Goal: Task Accomplishment & Management: Manage account settings

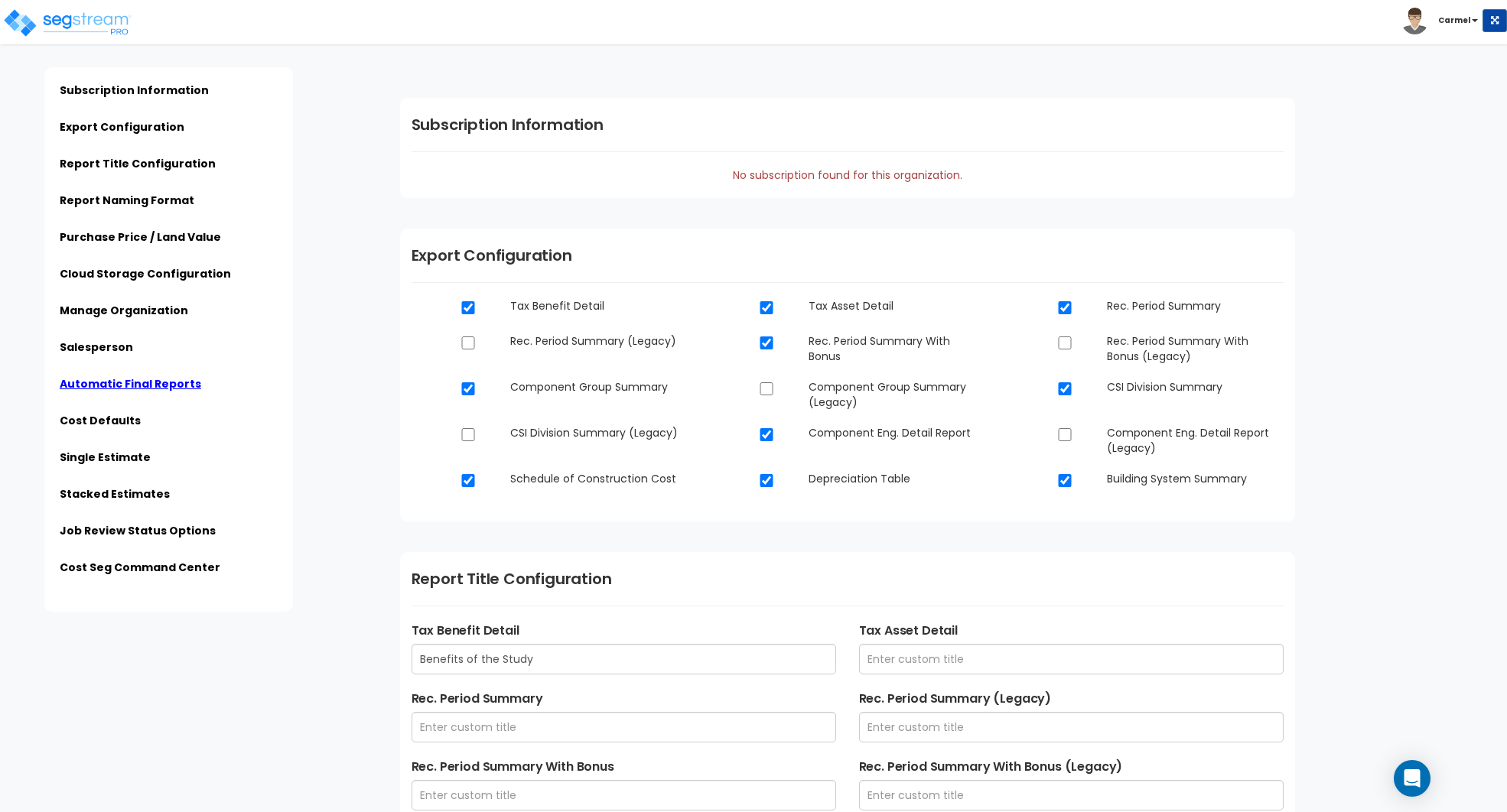
scroll to position [3641, 0]
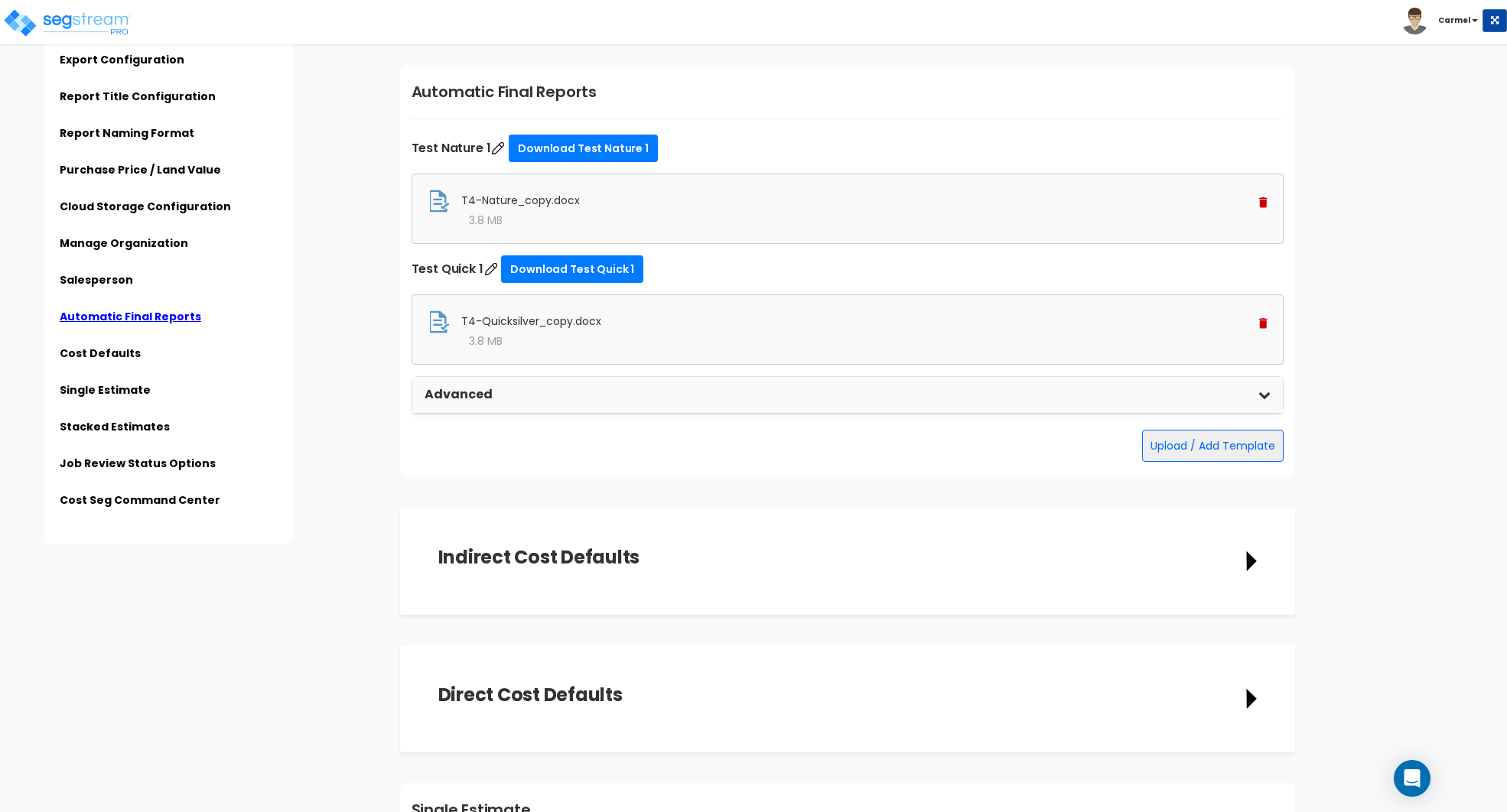
click at [1261, 198] on img at bounding box center [1263, 203] width 8 height 11
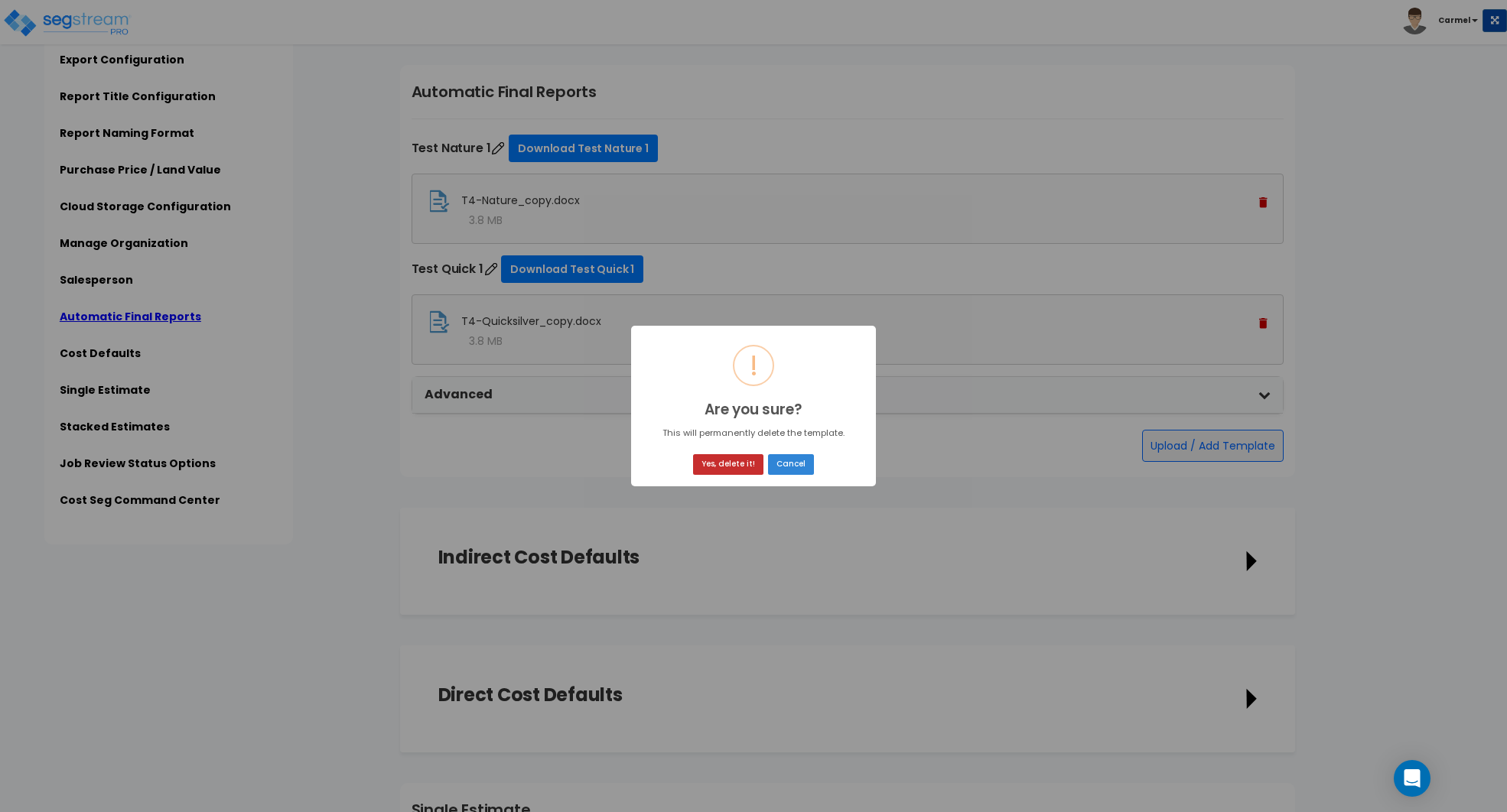
click at [742, 461] on button "Yes, delete it!" at bounding box center [728, 464] width 70 height 21
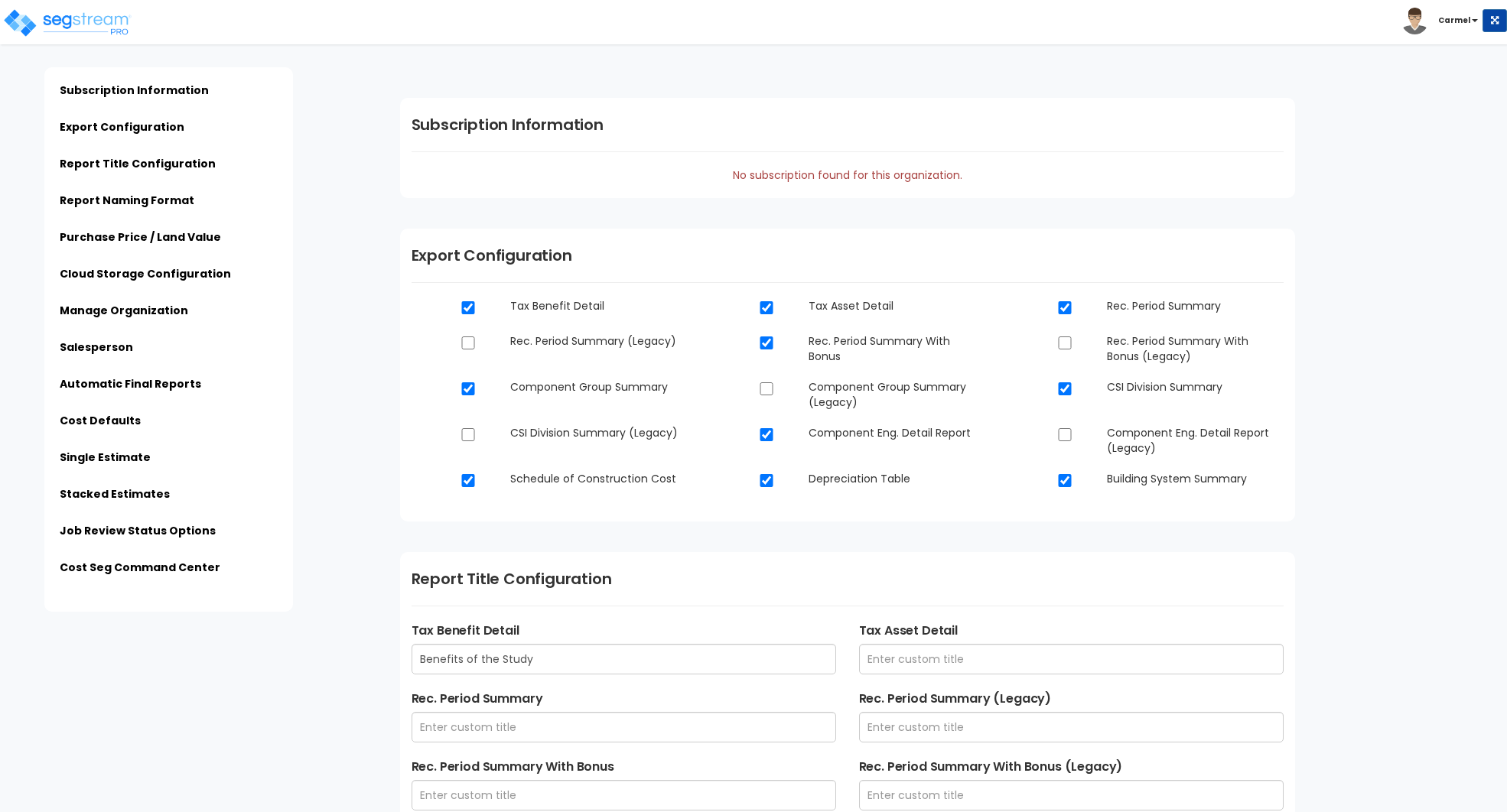
type input "$PROPERTY_NAME - $STREET_ADDRESS - Engineering Report"
type input "$PROPERTY_NAME - $STREET_ADDRESS - Final Report"
type input "$ESTIMATE_NAME - $STREET_ADDRESS"
type input "Admin"
type input "[STREET_ADDRESS]"
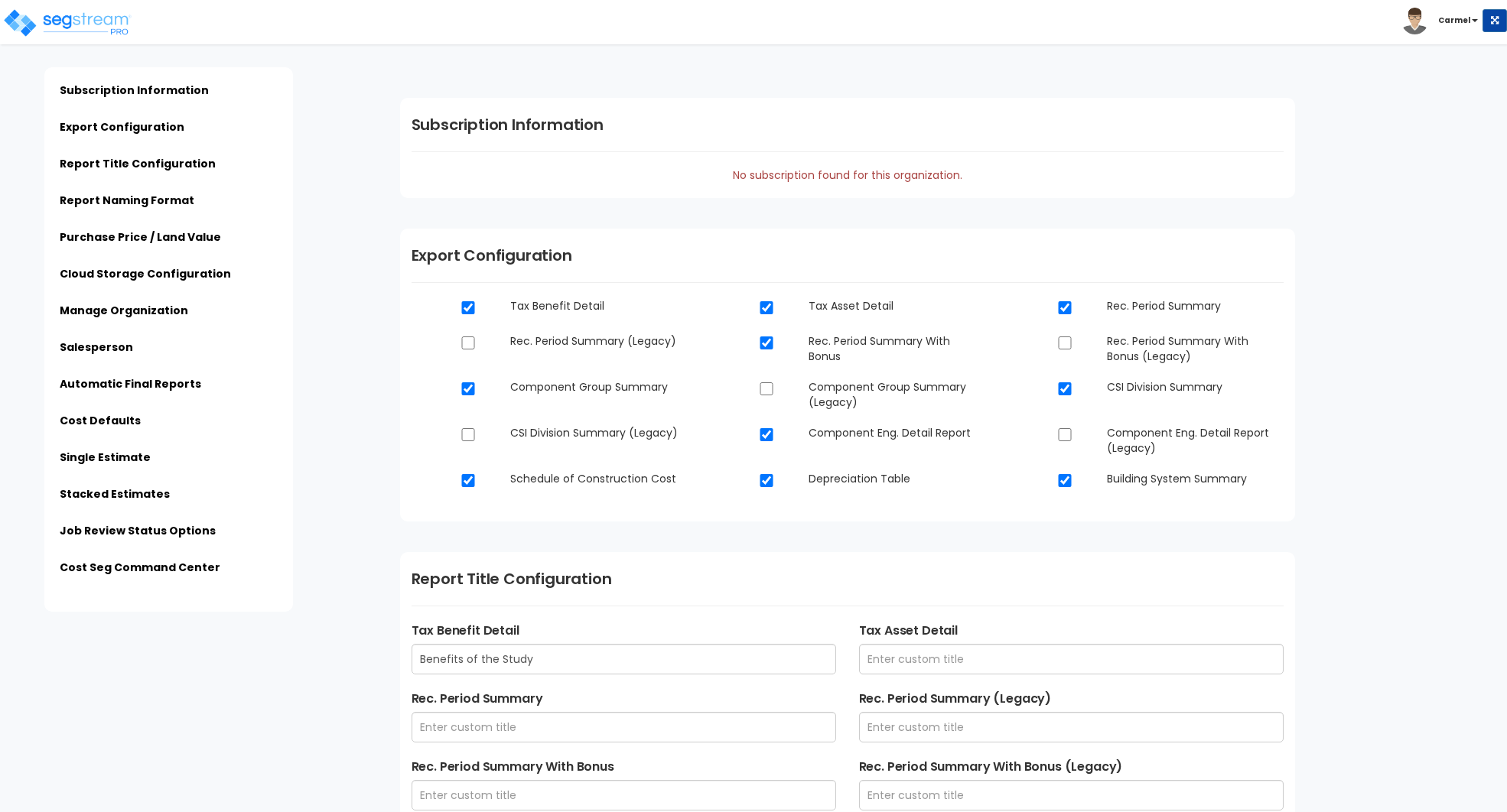
type input "[EMAIL_ADDRESS][DOMAIN_NAME]"
type input "[PHONE_NUMBER]"
type input "[PERSON_NAME]"
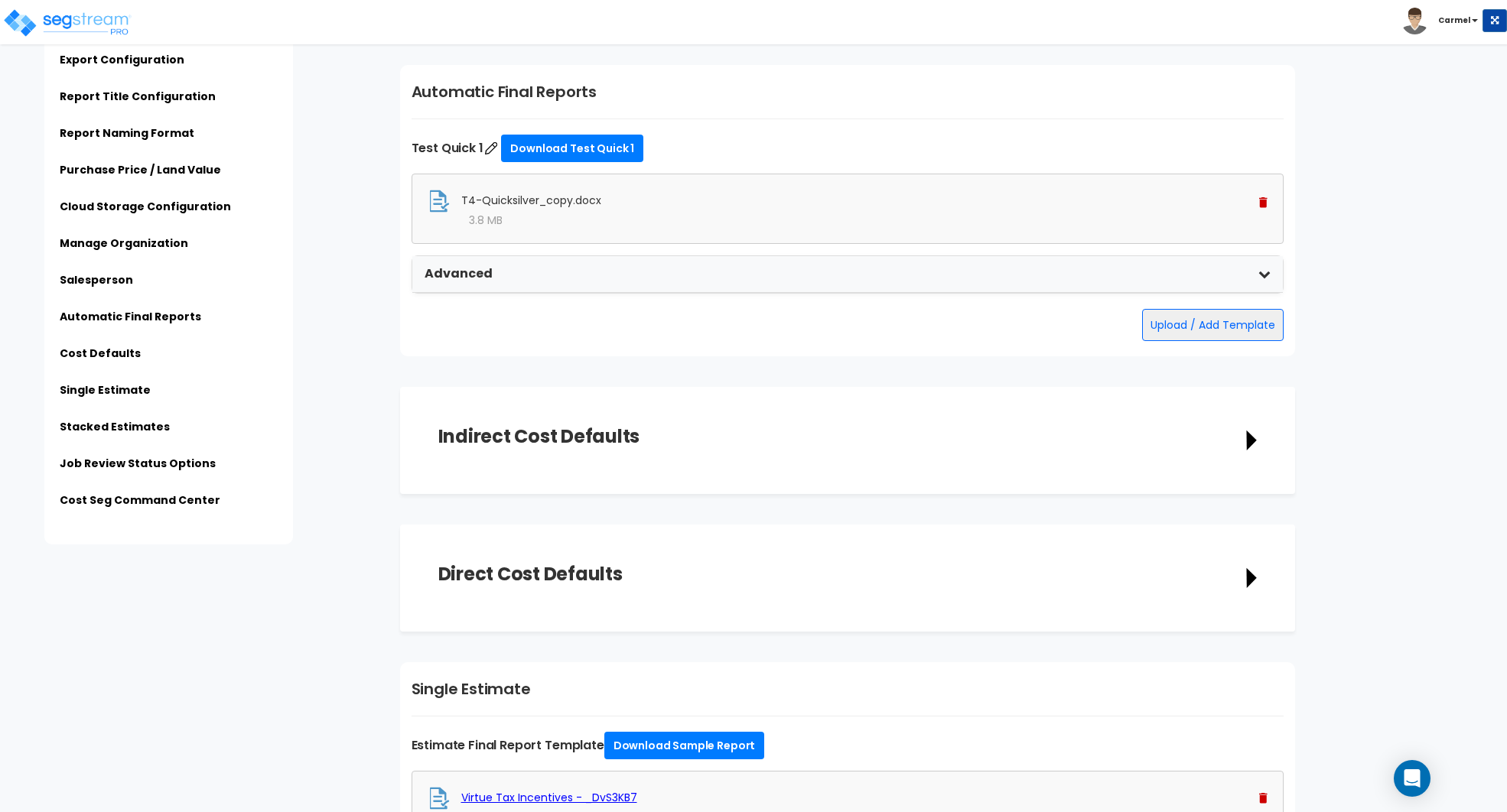
click at [1260, 204] on div "T4-Quicksilver_copy.docx" at bounding box center [847, 201] width 839 height 23
click at [1260, 199] on img at bounding box center [1263, 203] width 8 height 11
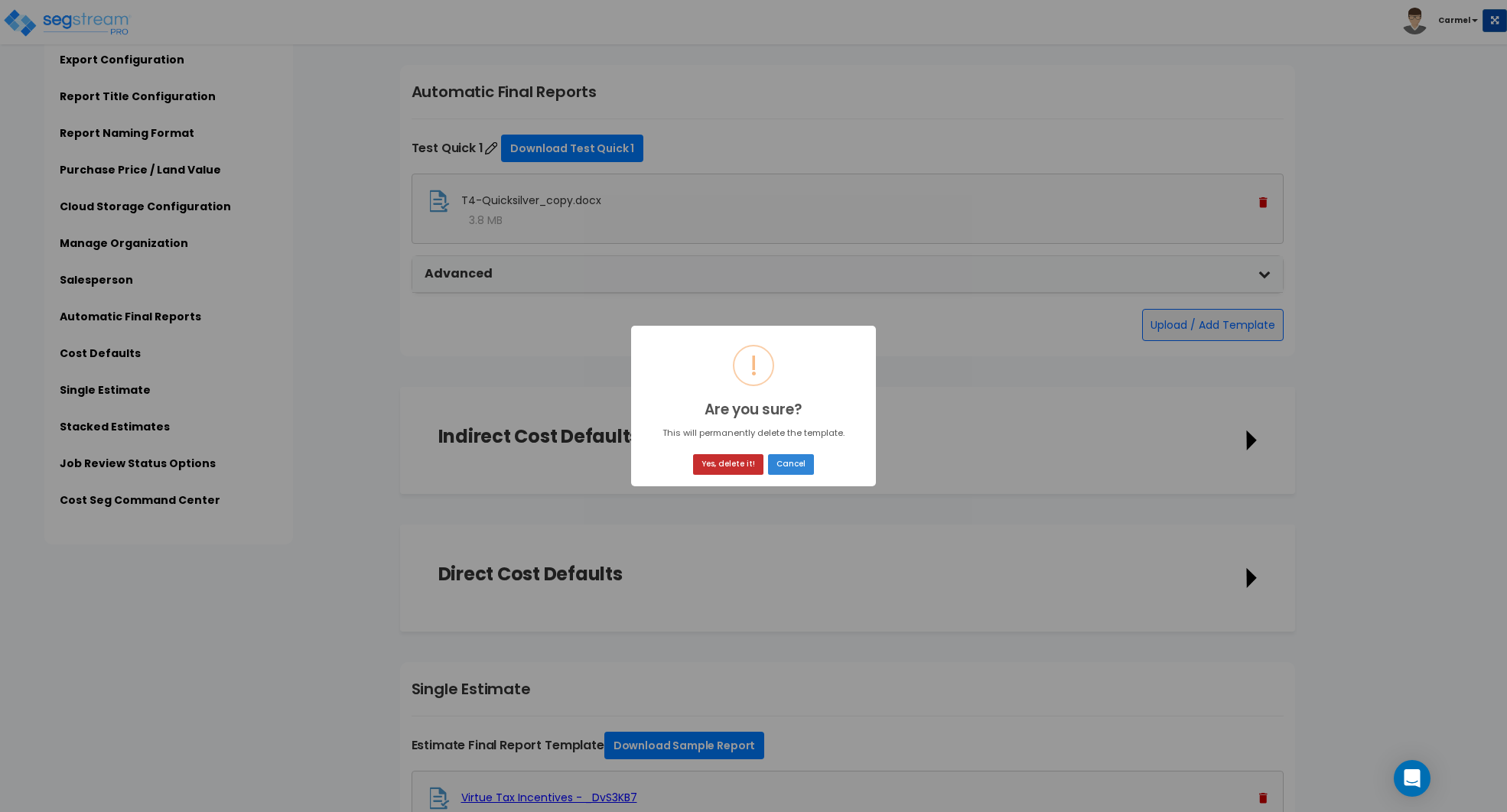
click at [705, 472] on button "Yes, delete it!" at bounding box center [728, 464] width 70 height 21
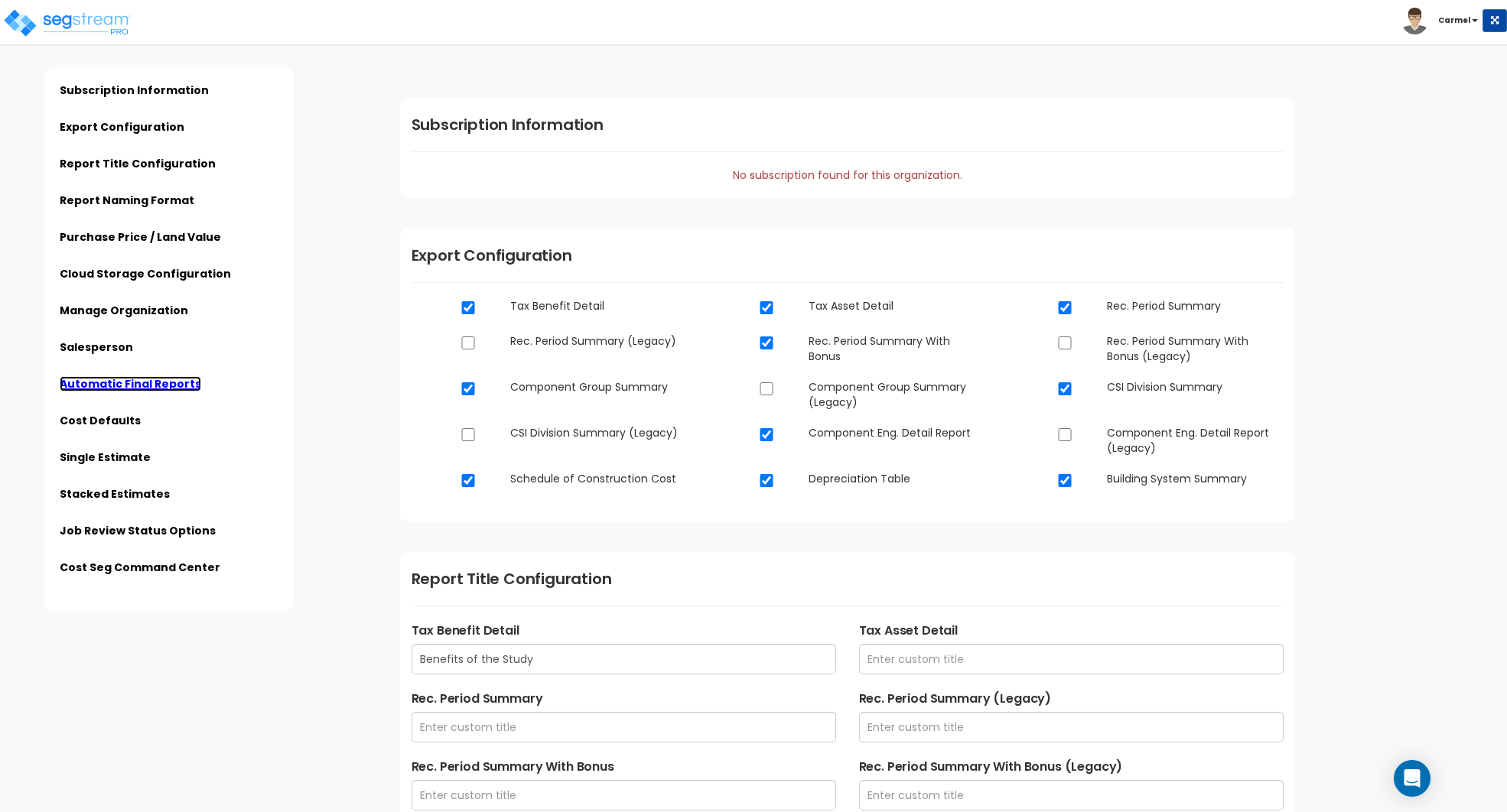
click at [126, 384] on link "Automatic Final Reports" at bounding box center [129, 384] width 141 height 15
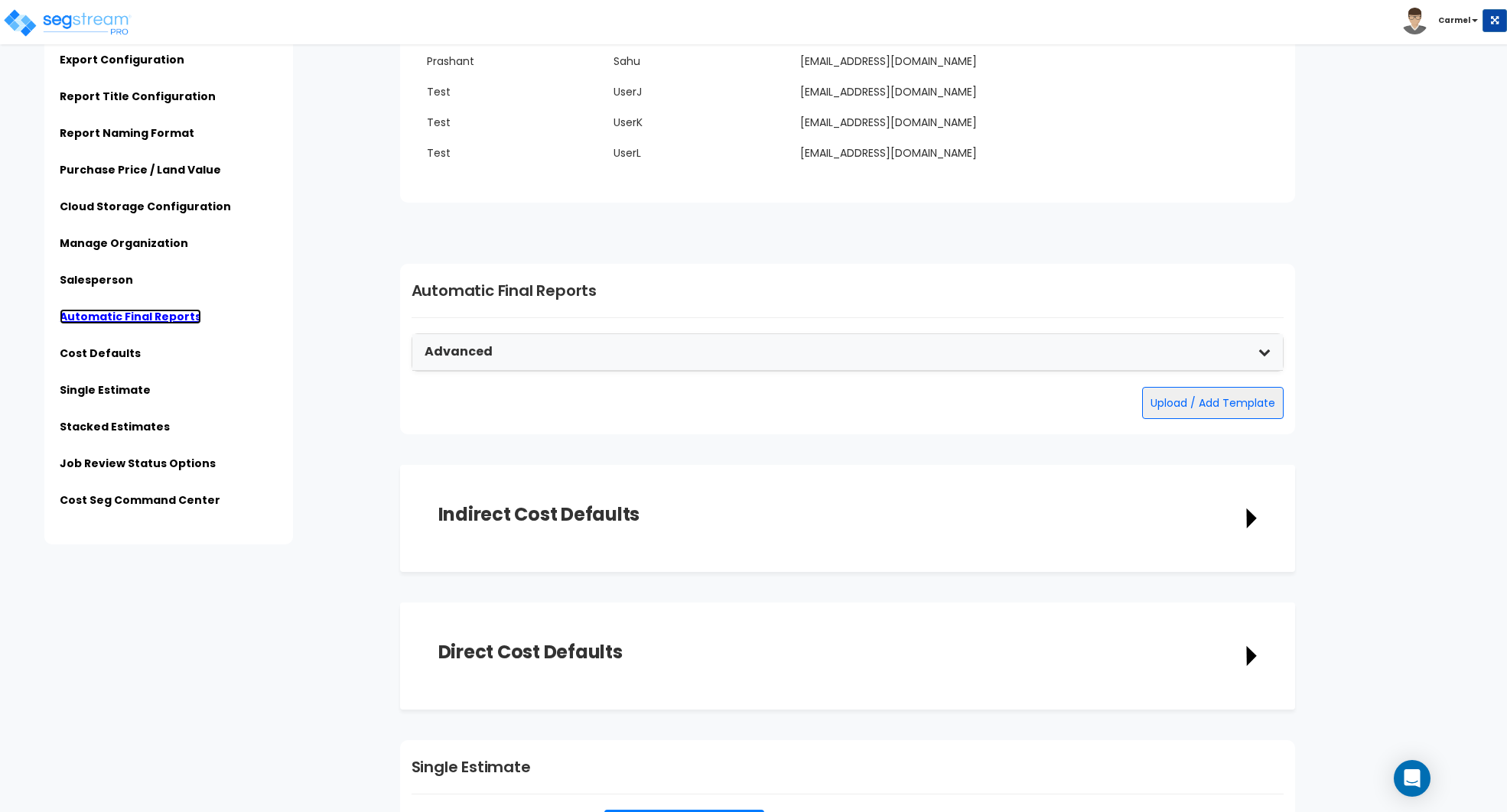
scroll to position [3641, 0]
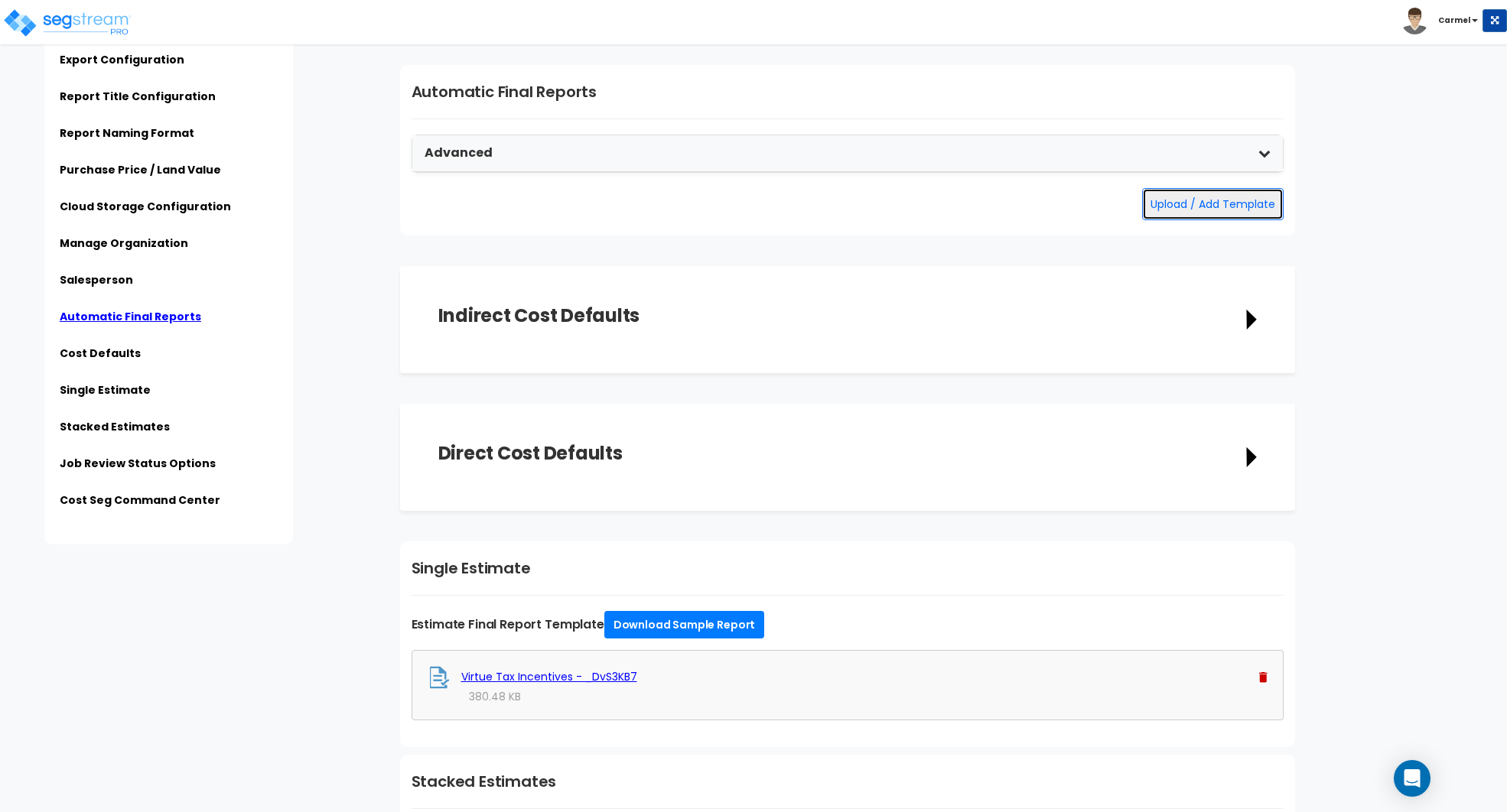
click at [1193, 189] on button "Upload / Add Template" at bounding box center [1212, 204] width 141 height 32
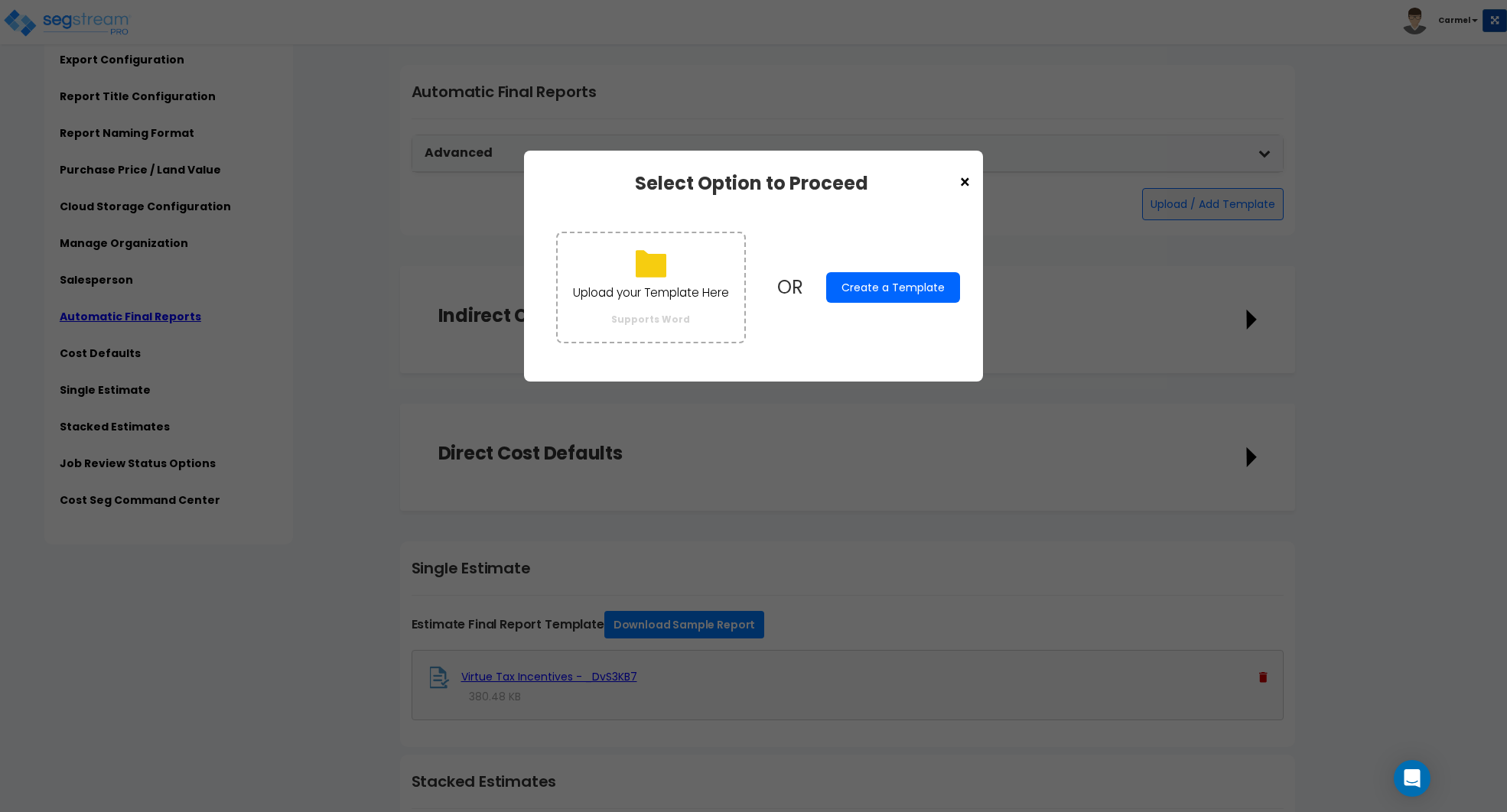
click at [923, 294] on button "Create a Template" at bounding box center [892, 287] width 134 height 31
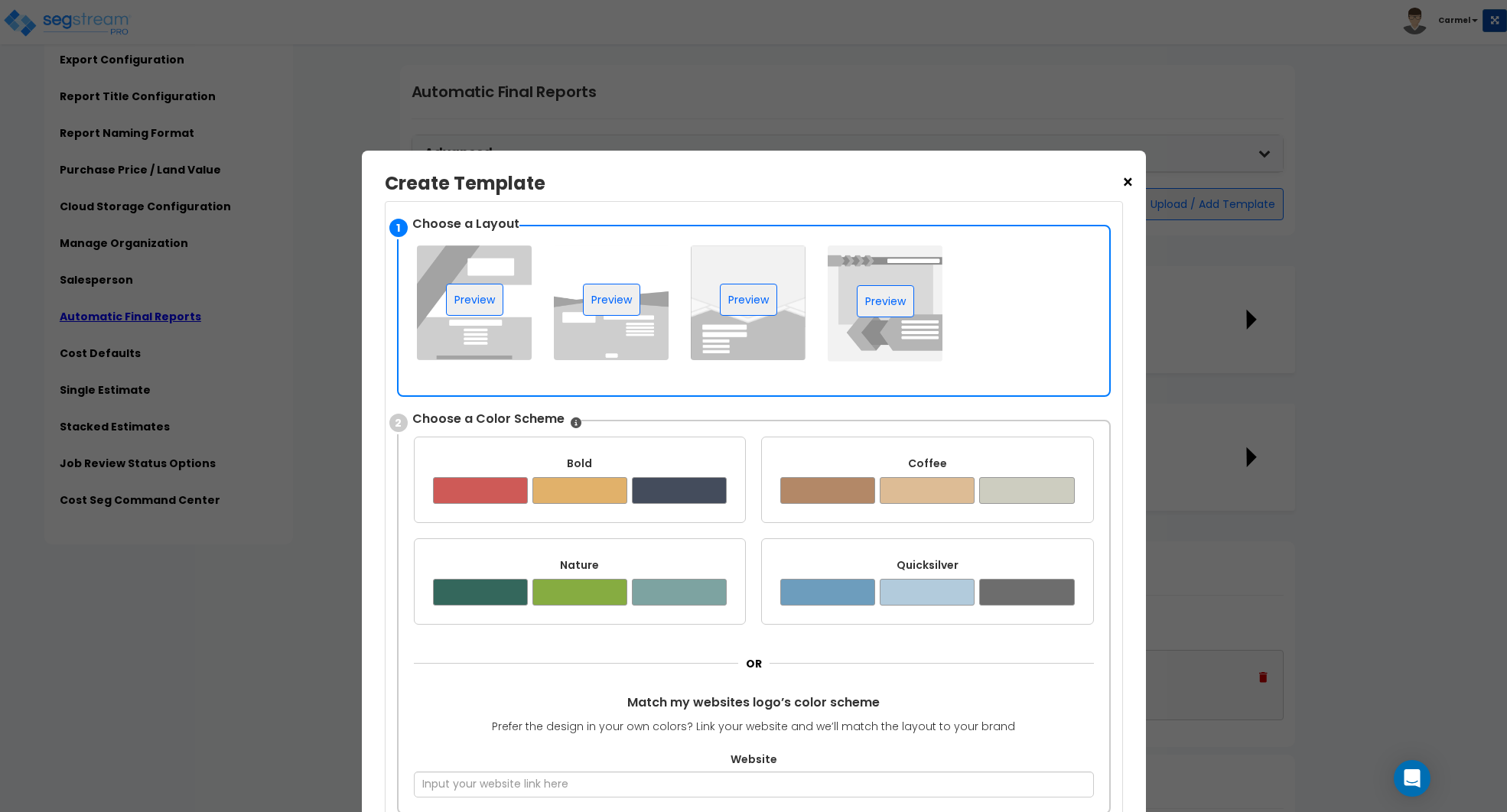
click at [903, 344] on img at bounding box center [885, 303] width 115 height 116
click at [897, 295] on button "Preview" at bounding box center [885, 301] width 58 height 32
click at [612, 505] on div "Bold ✔" at bounding box center [580, 480] width 332 height 86
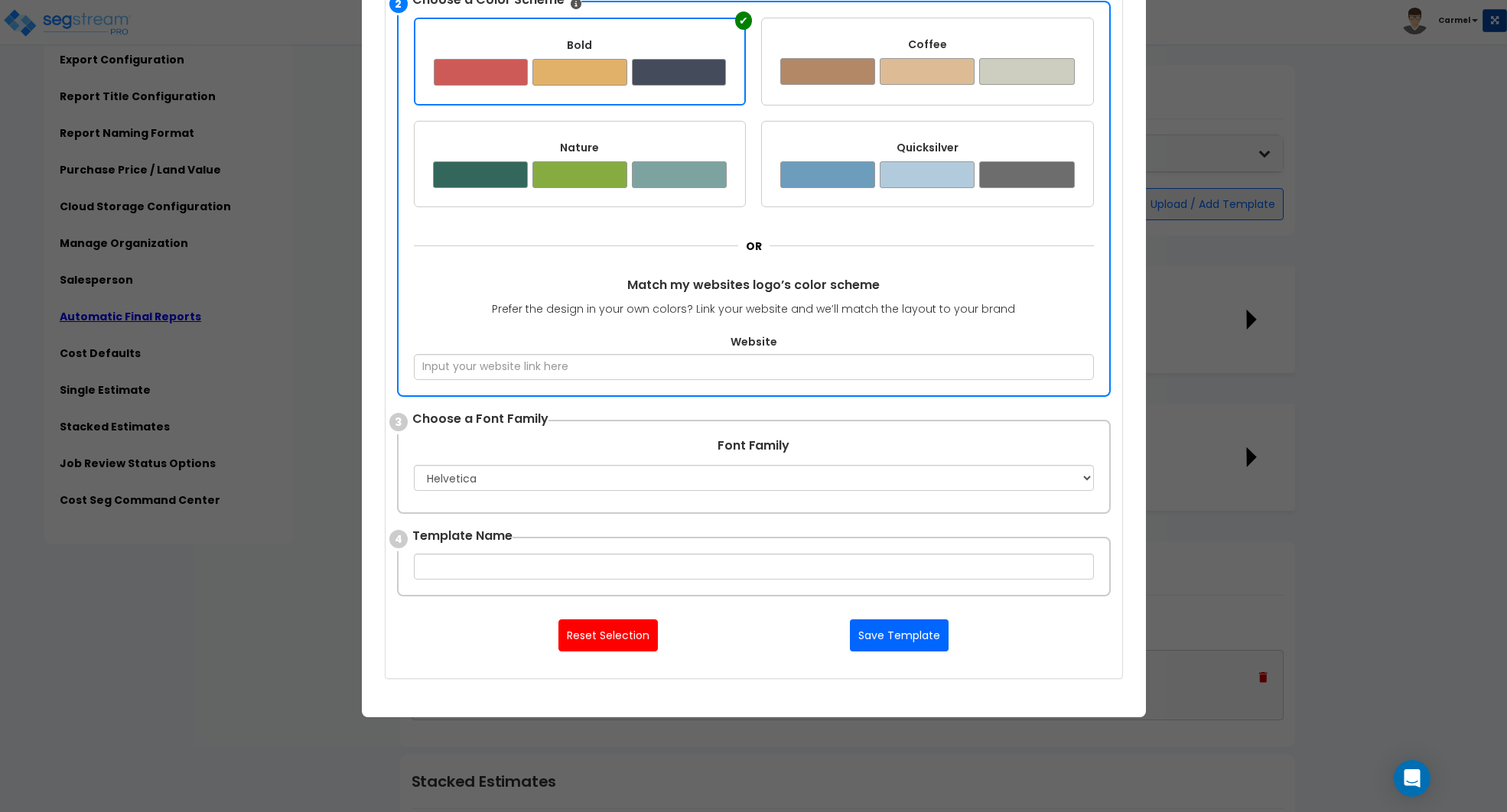
scroll to position [471, 0]
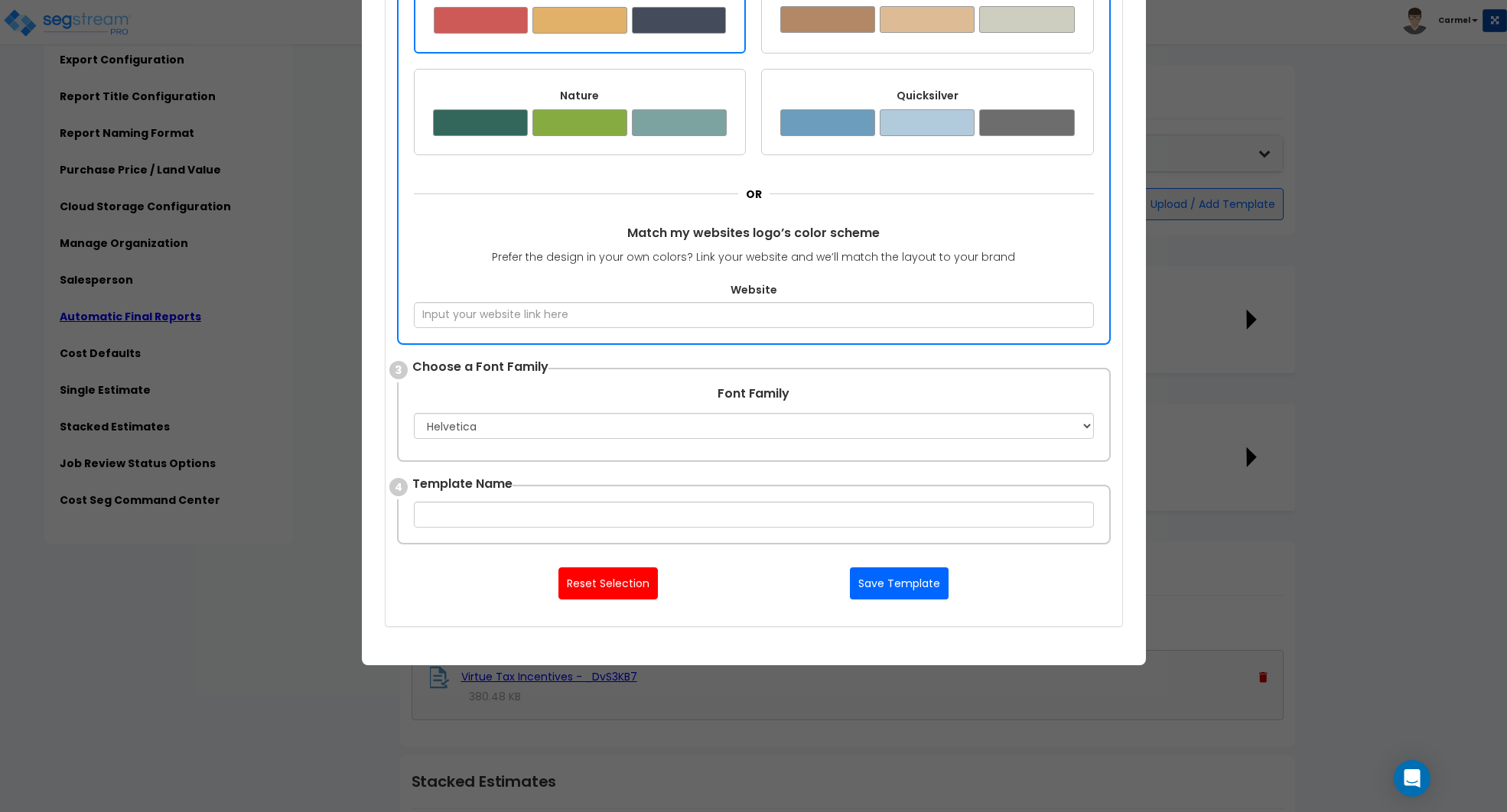
click at [625, 531] on div "4 Template Name" at bounding box center [754, 515] width 714 height 59
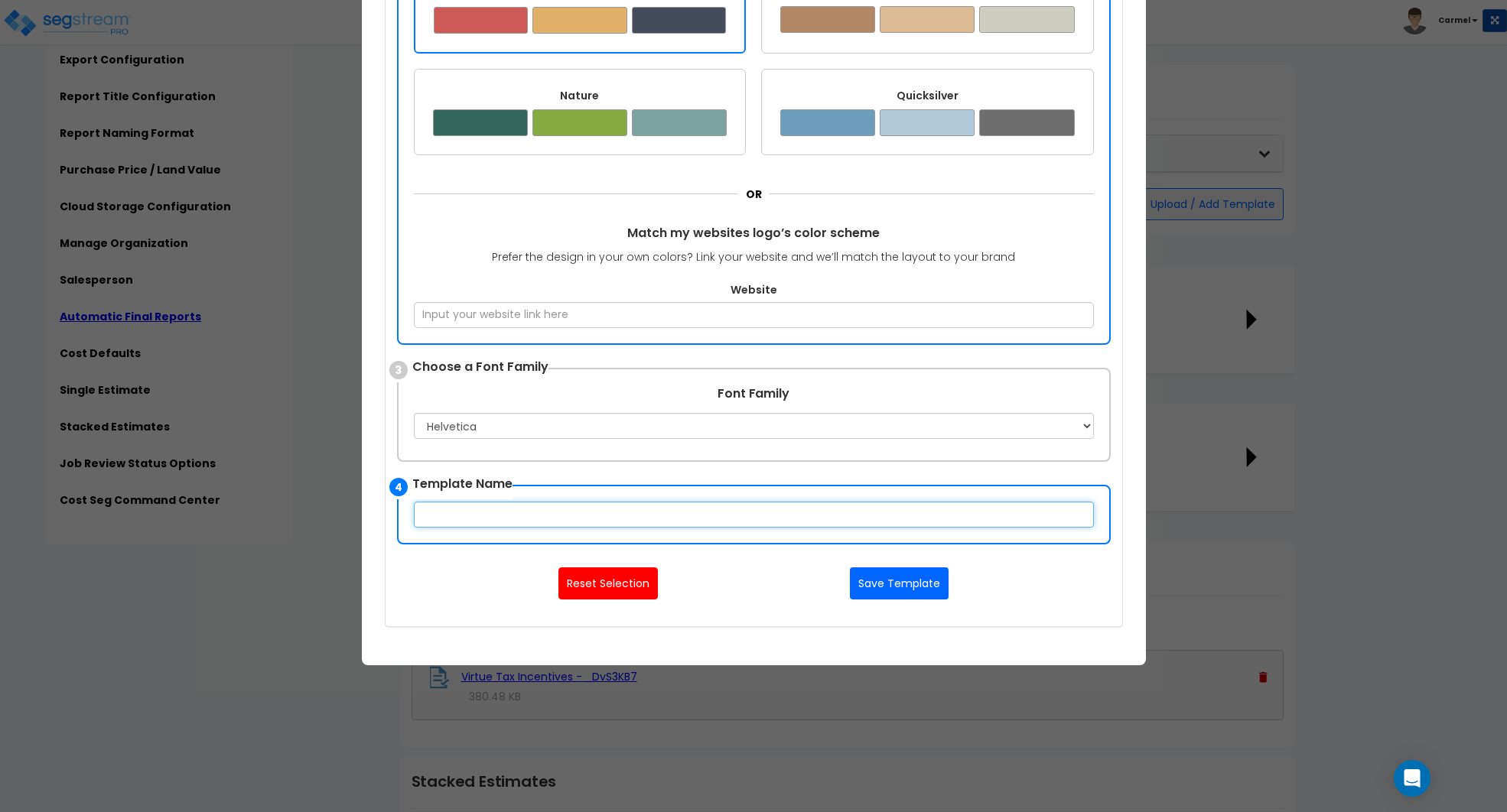
click at [628, 510] on input "text" at bounding box center [753, 514] width 680 height 26
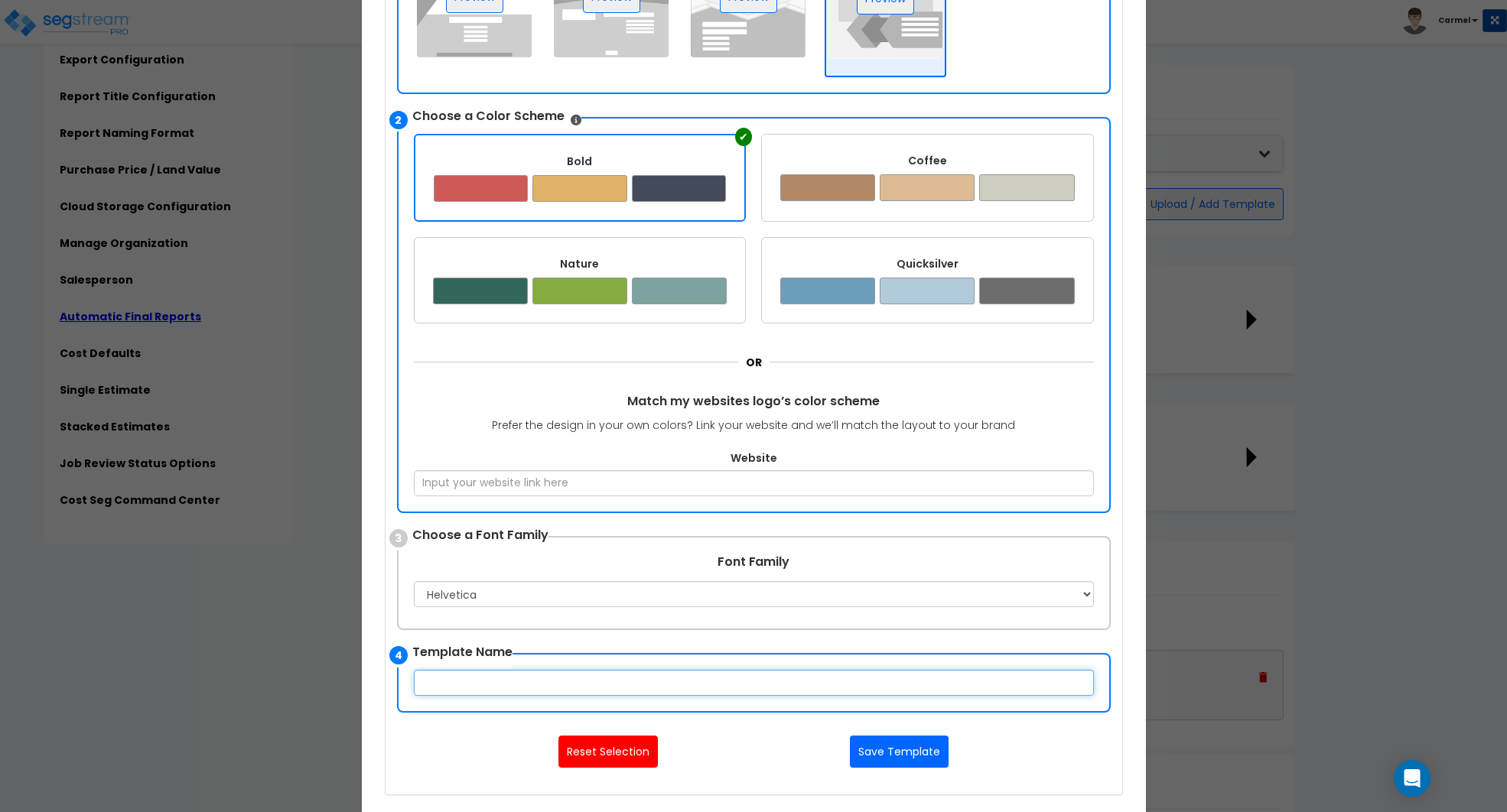
scroll to position [298, 0]
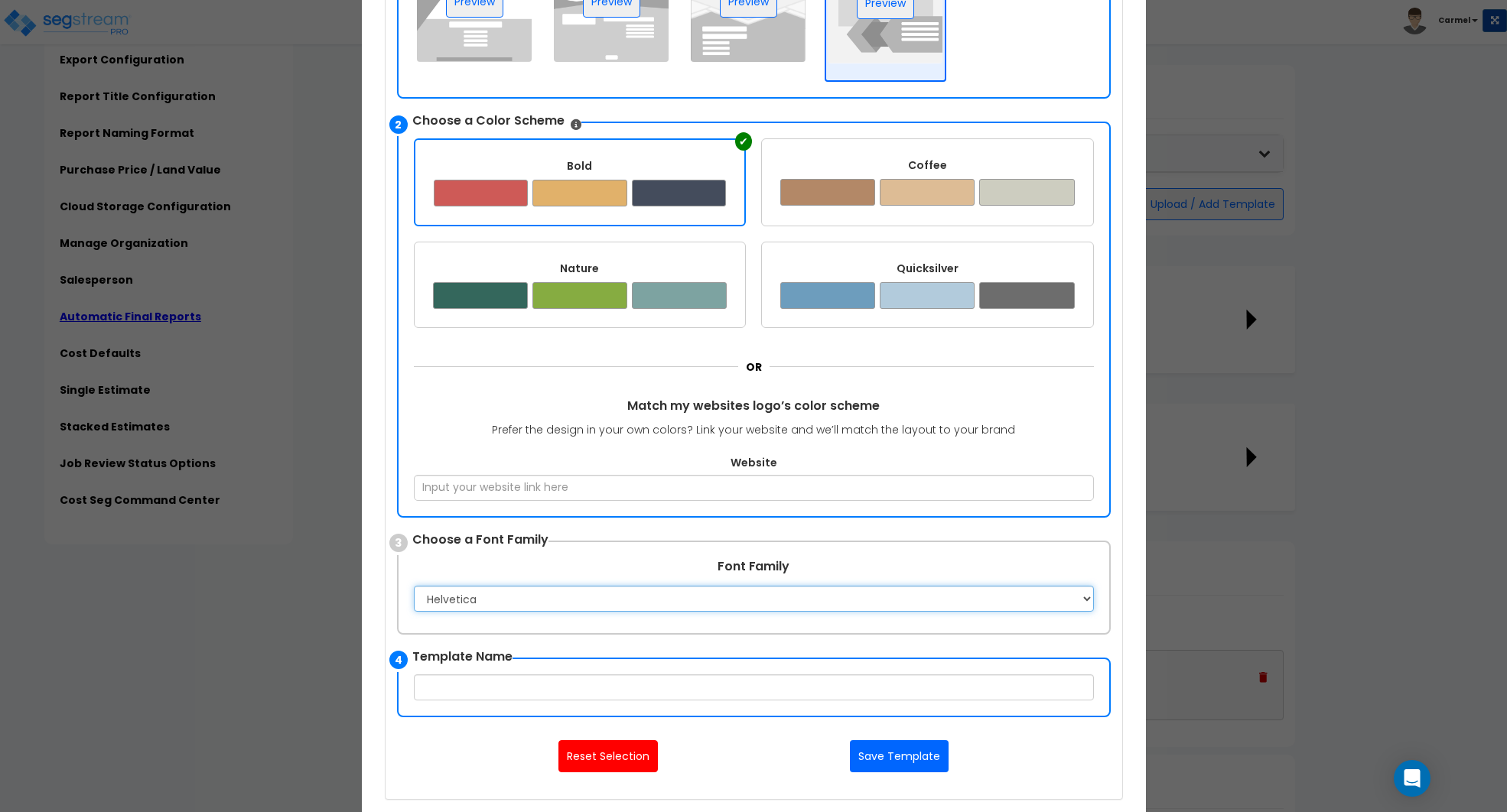
click at [531, 608] on select "Apple Chancery Aptos Arial Avenir Baskerville Calibri Cambria Century Gothic Co…" at bounding box center [753, 598] width 680 height 26
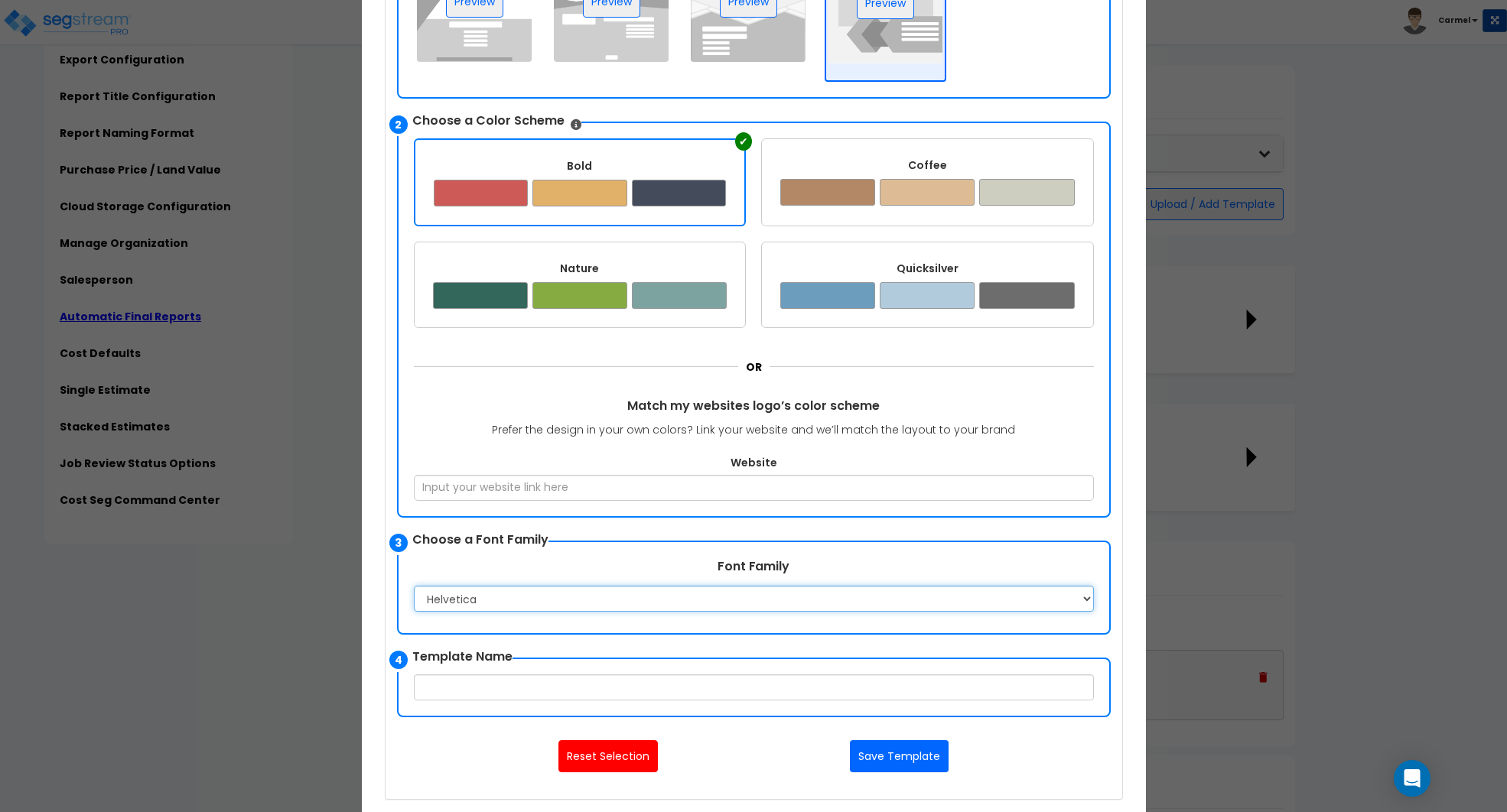
select select "Rockwell"
click at [413, 586] on select "Apple Chancery Aptos Arial Avenir Baskerville Calibri Cambria Century Gothic Co…" at bounding box center [753, 598] width 680 height 26
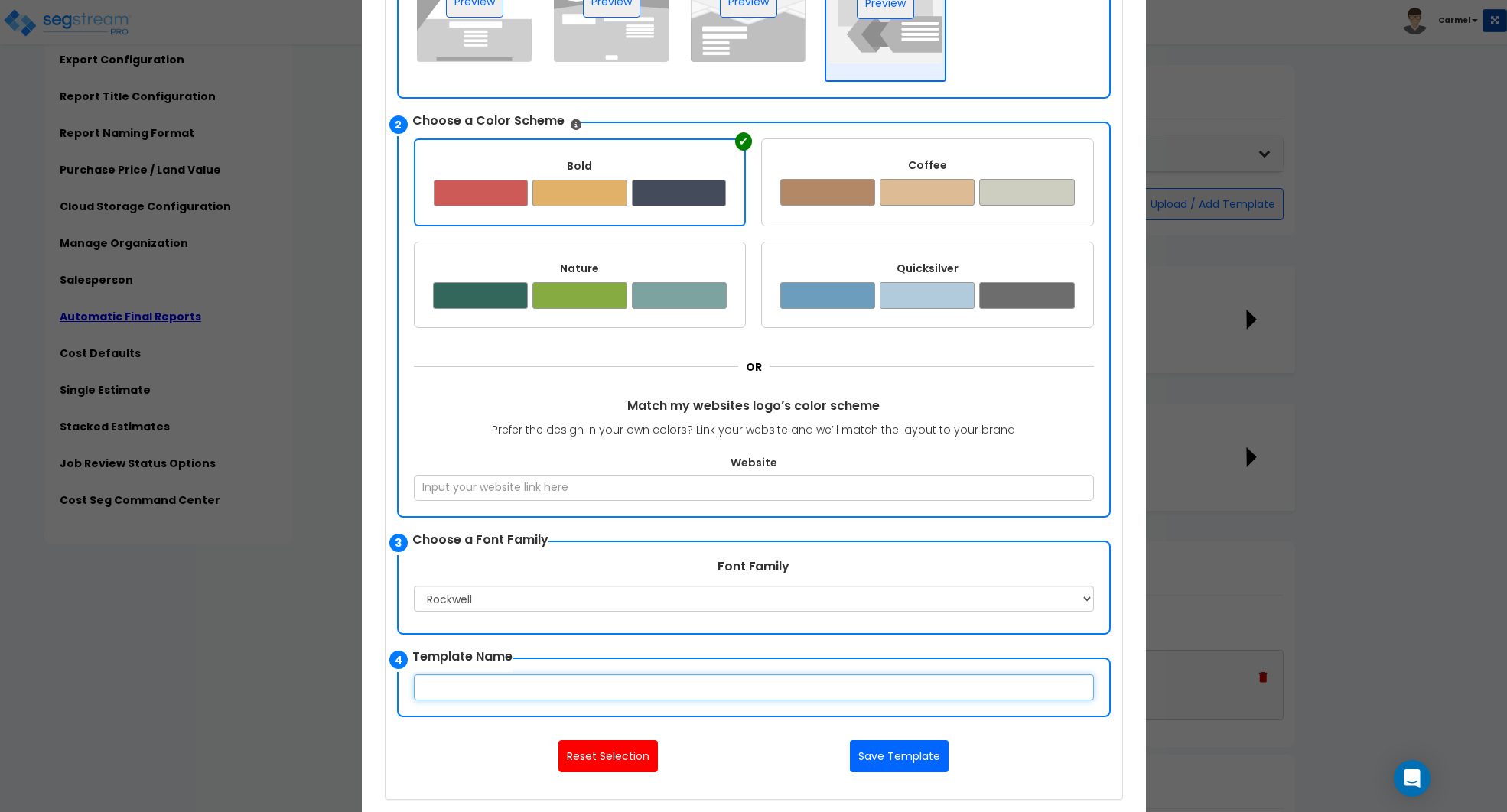
click at [461, 687] on input "text" at bounding box center [753, 687] width 680 height 26
type input "New template"
click at [912, 761] on button "Save Template" at bounding box center [899, 756] width 99 height 32
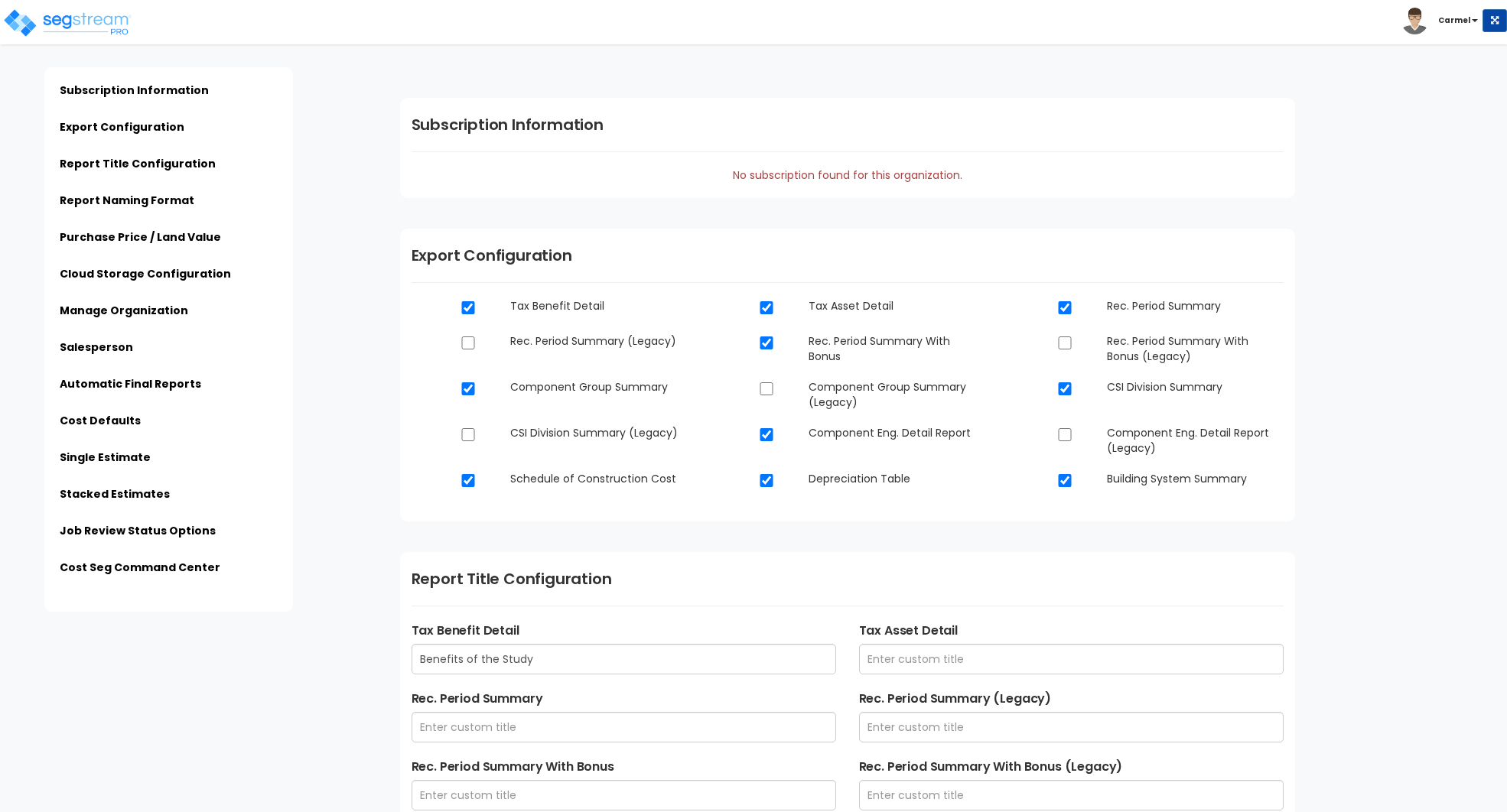
scroll to position [3650, 0]
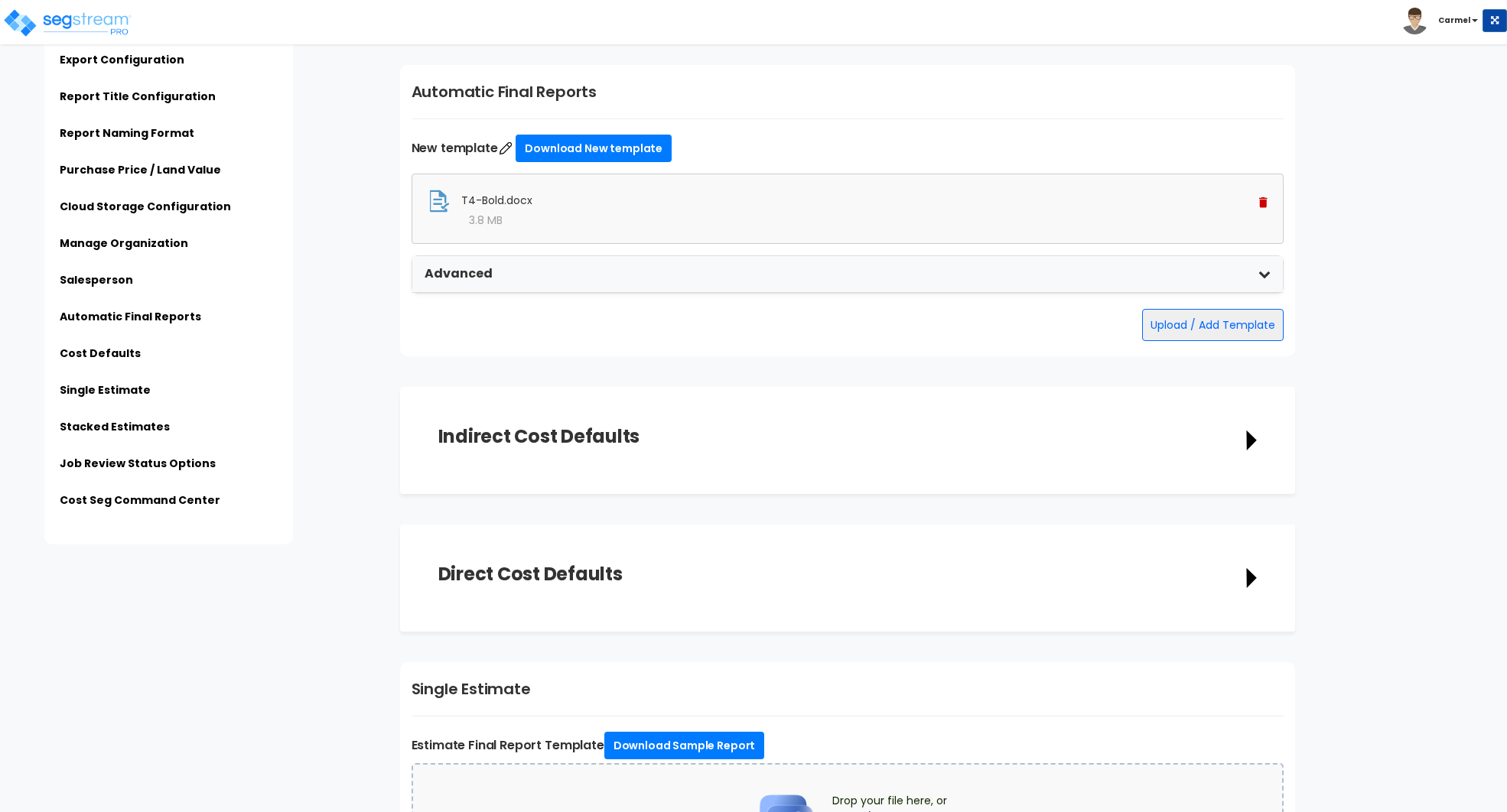
type input "$PROPERTY_NAME - $STREET_ADDRESS - Engineering Report"
type input "$PROPERTY_NAME - $STREET_ADDRESS - Final Report"
type input "$ESTIMATE_NAME - $STREET_ADDRESS"
type input "Admin"
type input "[STREET_ADDRESS]"
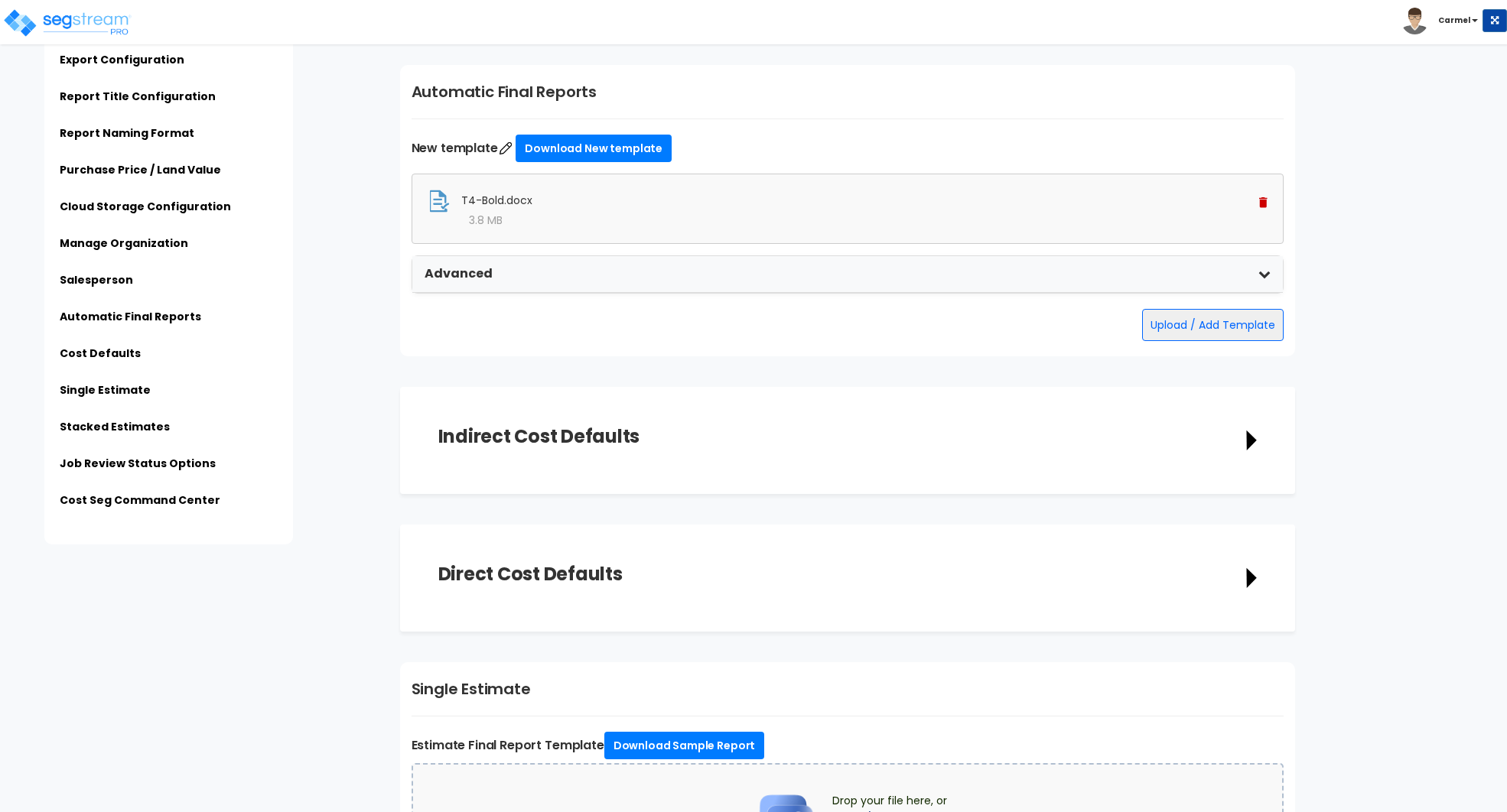
type input "[EMAIL_ADDRESS][DOMAIN_NAME]"
type input "[PHONE_NUMBER]"
type input "[PERSON_NAME]"
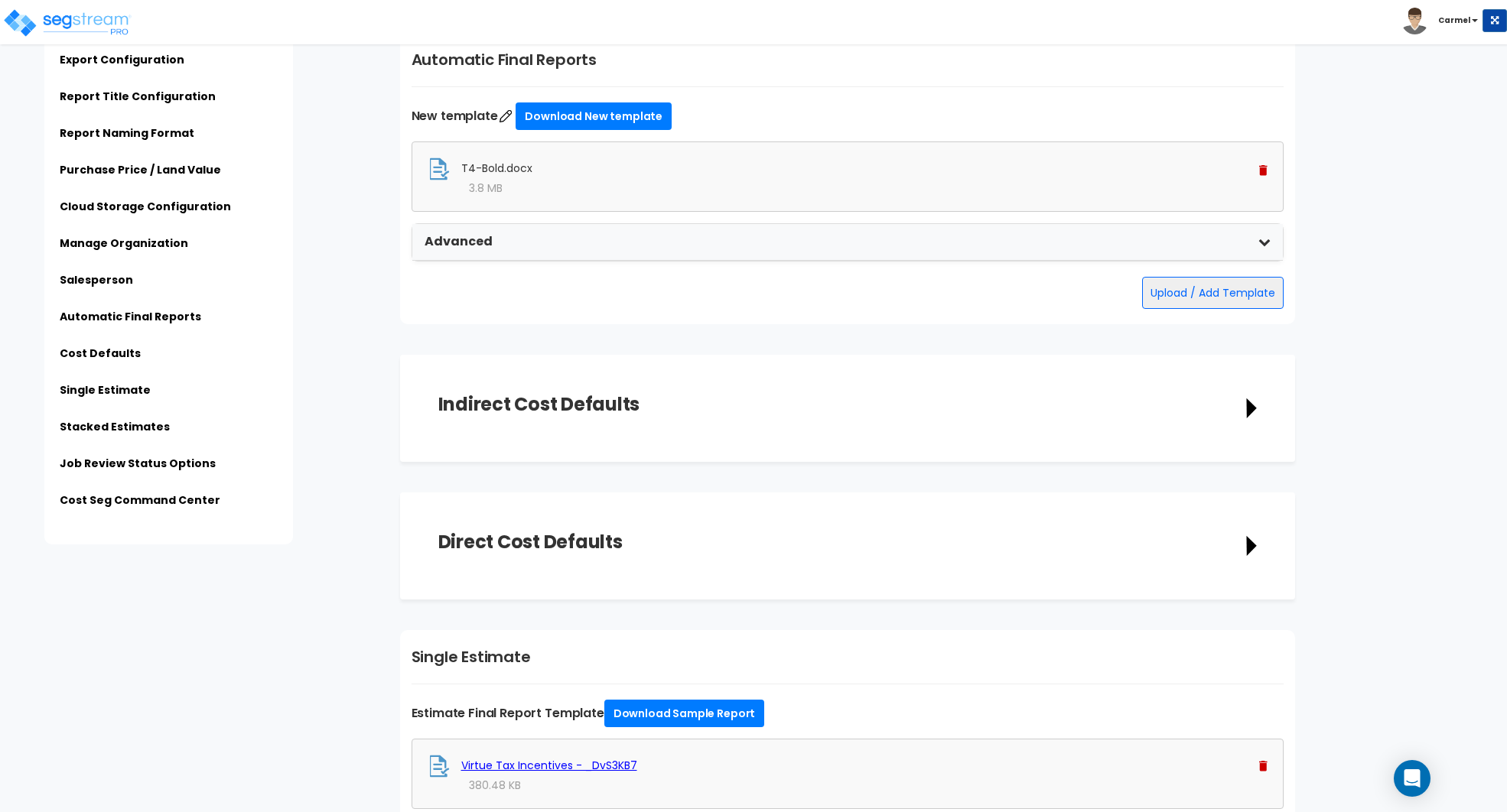
scroll to position [3634, 0]
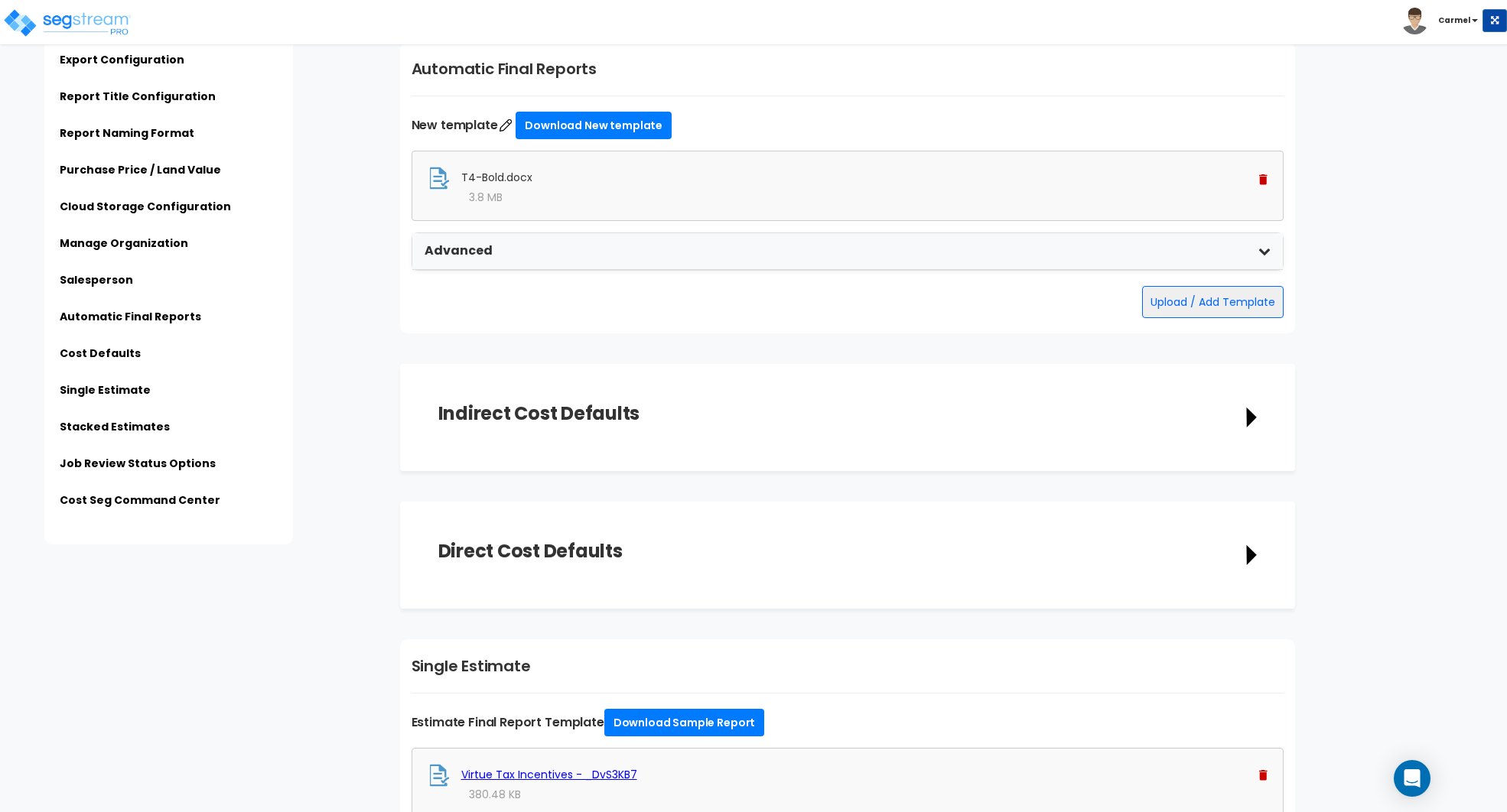
click at [1262, 177] on img at bounding box center [1263, 180] width 8 height 11
click at [1262, 175] on img at bounding box center [1263, 180] width 8 height 11
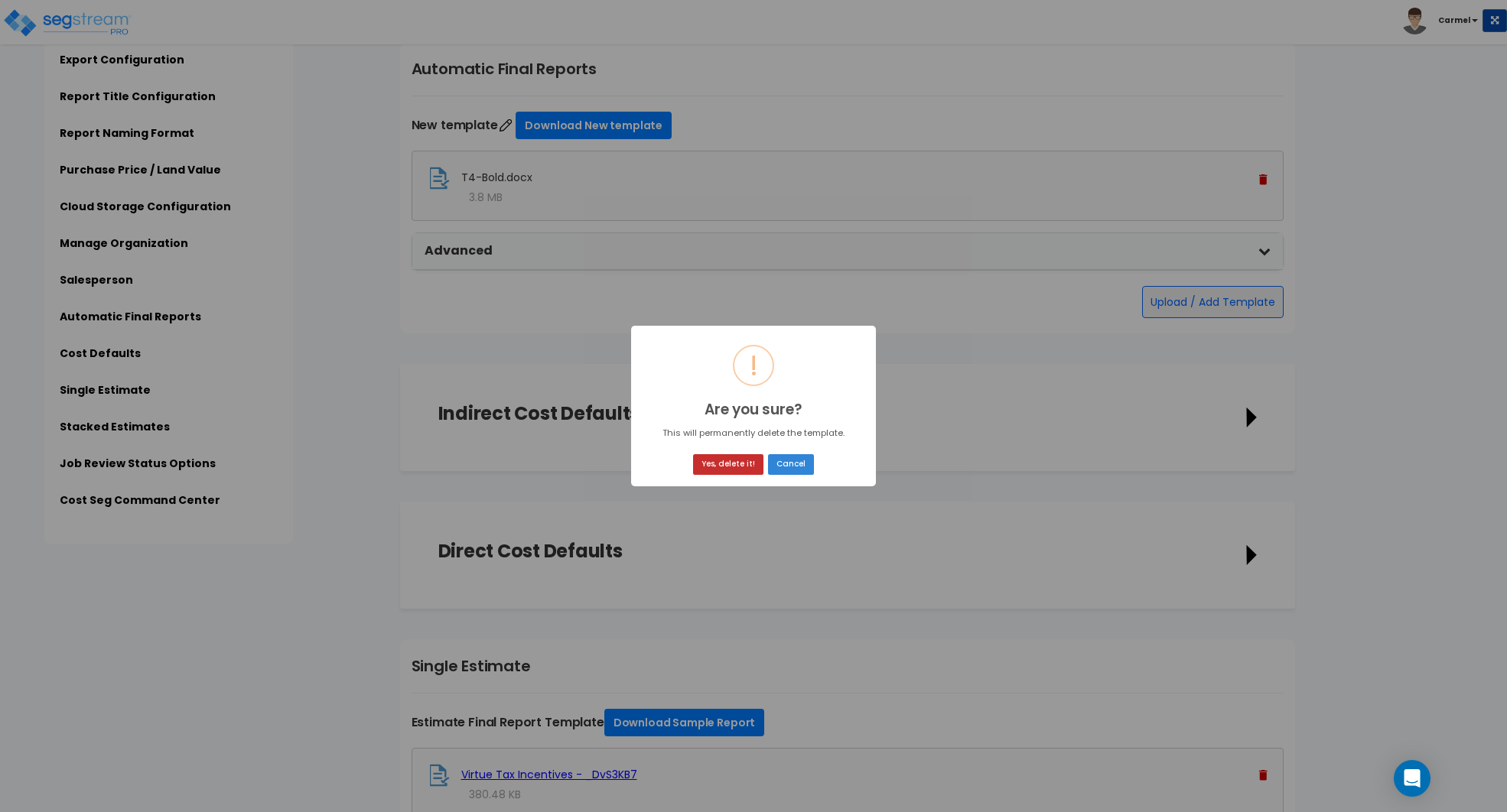
click at [726, 455] on button "Yes, delete it!" at bounding box center [728, 464] width 70 height 21
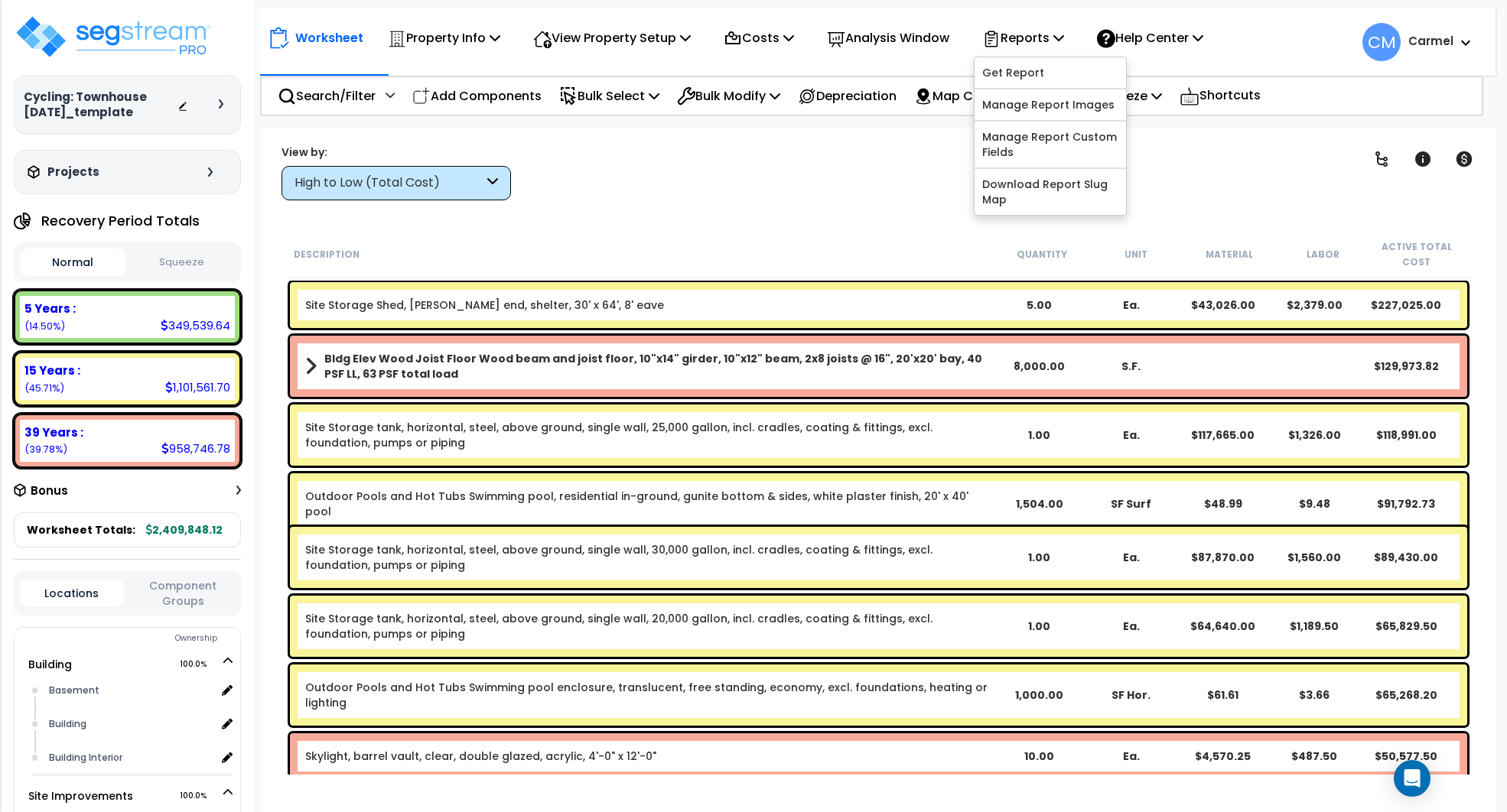
click at [1031, 69] on link "Get Report" at bounding box center [1050, 73] width 152 height 31
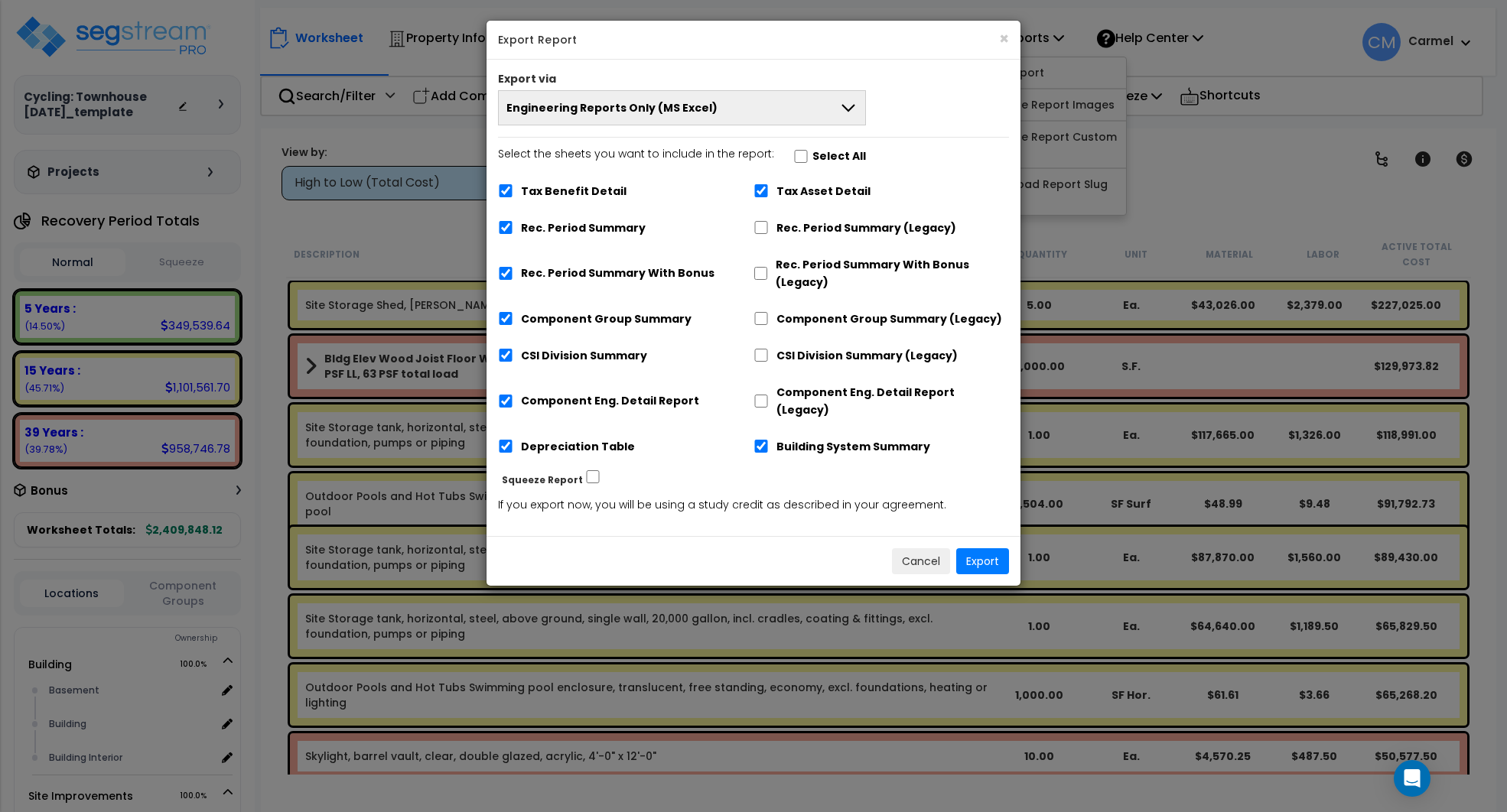
click at [807, 112] on button "Engineering Reports Only (MS Excel)" at bounding box center [681, 107] width 368 height 35
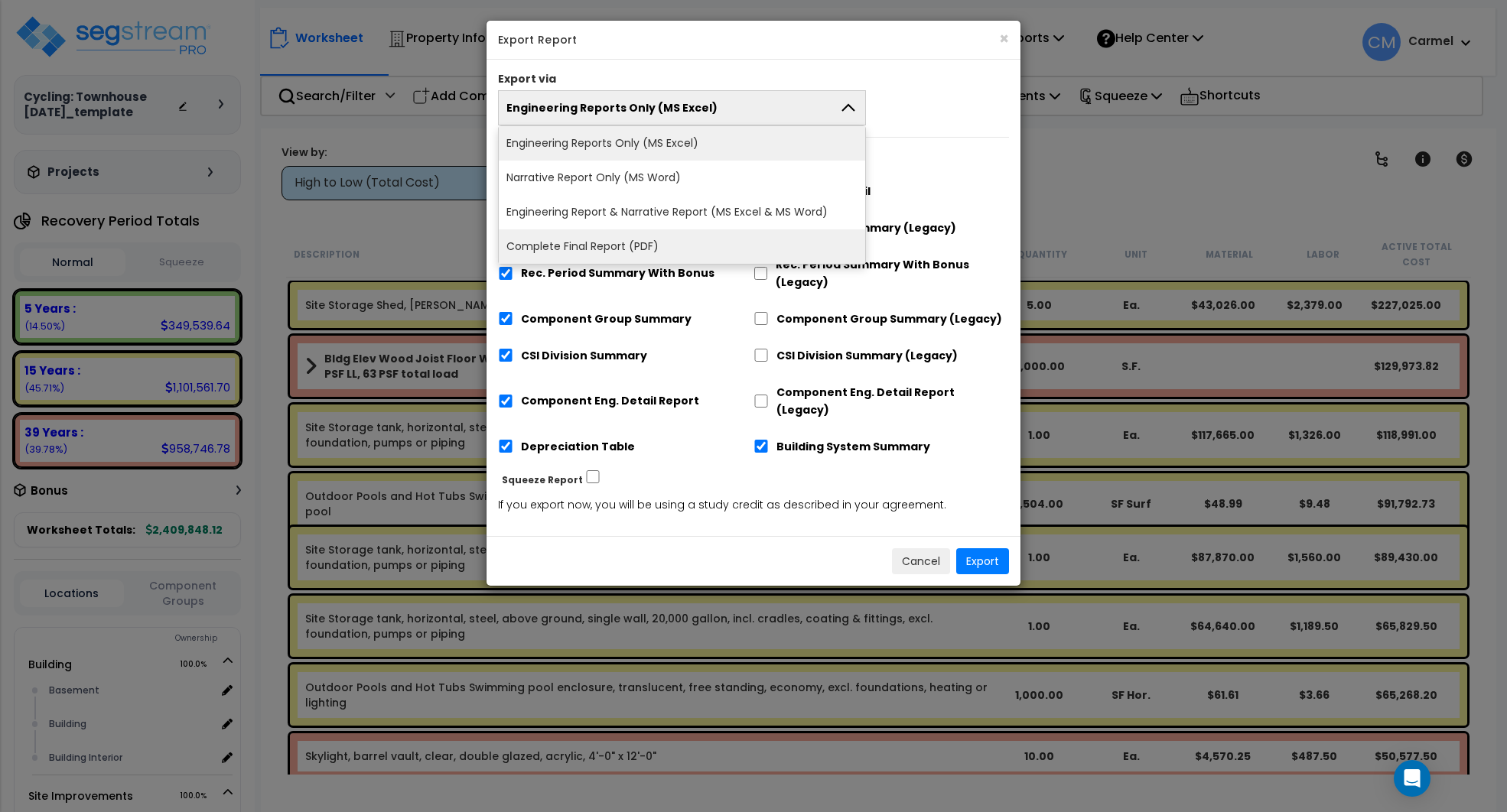
click at [624, 241] on li "Complete Final Report (PDF)" at bounding box center [682, 246] width 367 height 34
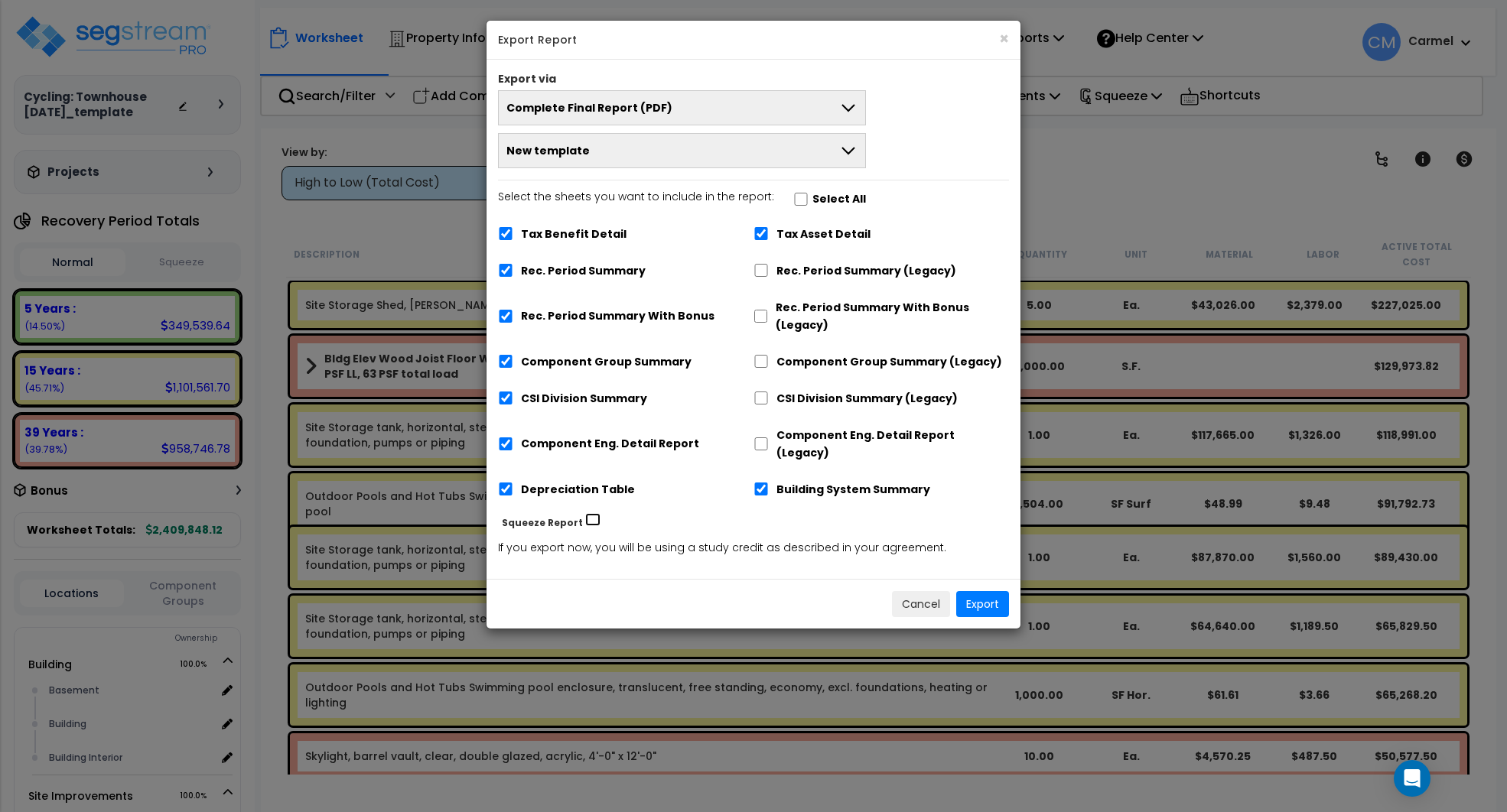
click at [586, 513] on input "Squeeze Report" at bounding box center [592, 519] width 15 height 13
checkbox input "true"
click at [793, 197] on input "Select the sheets you want to include in the report: Select All" at bounding box center [801, 199] width 15 height 13
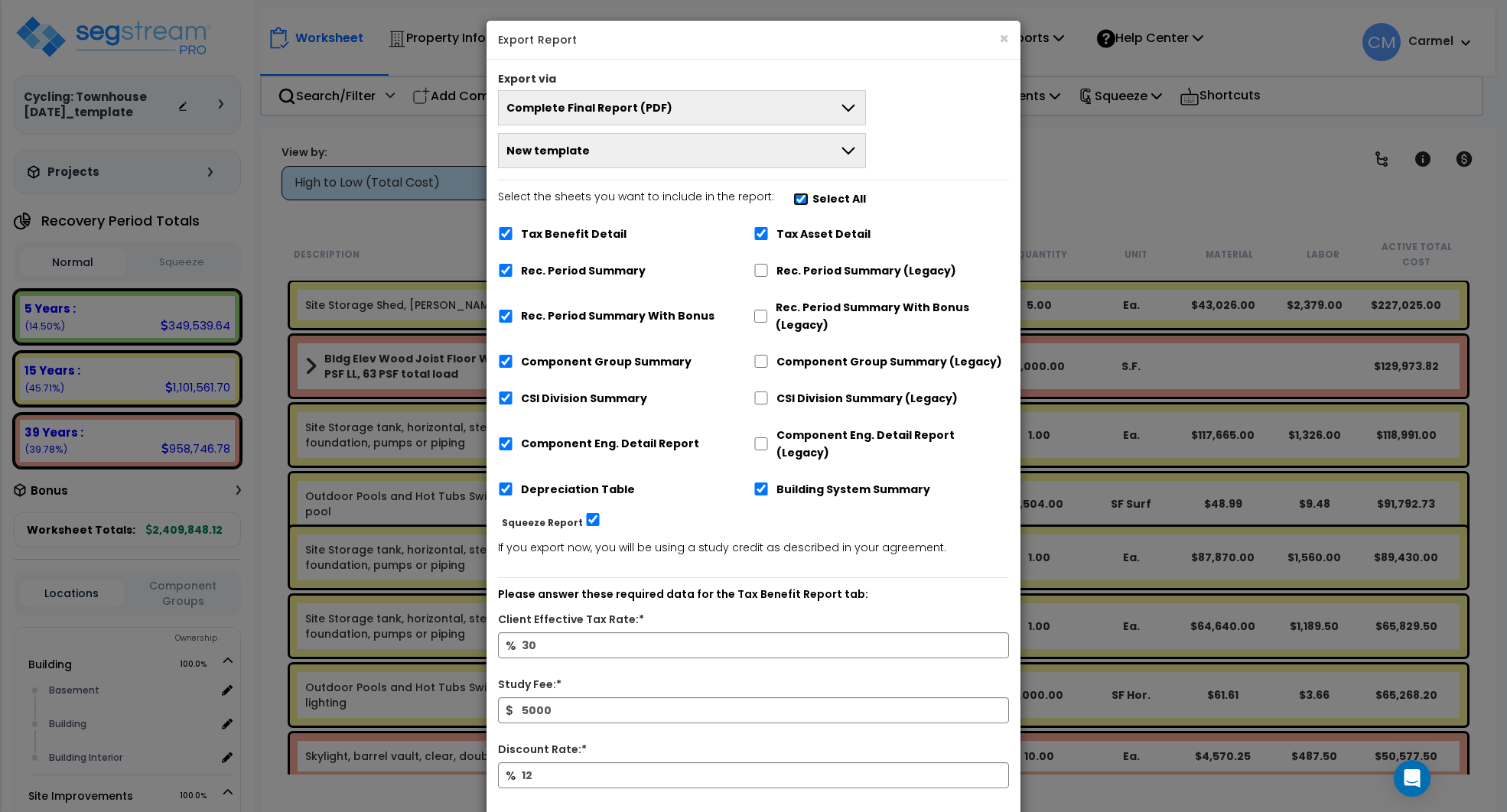
click at [793, 198] on input "Select the sheets you want to include in the report: Select All" at bounding box center [801, 199] width 15 height 13
checkbox input "false"
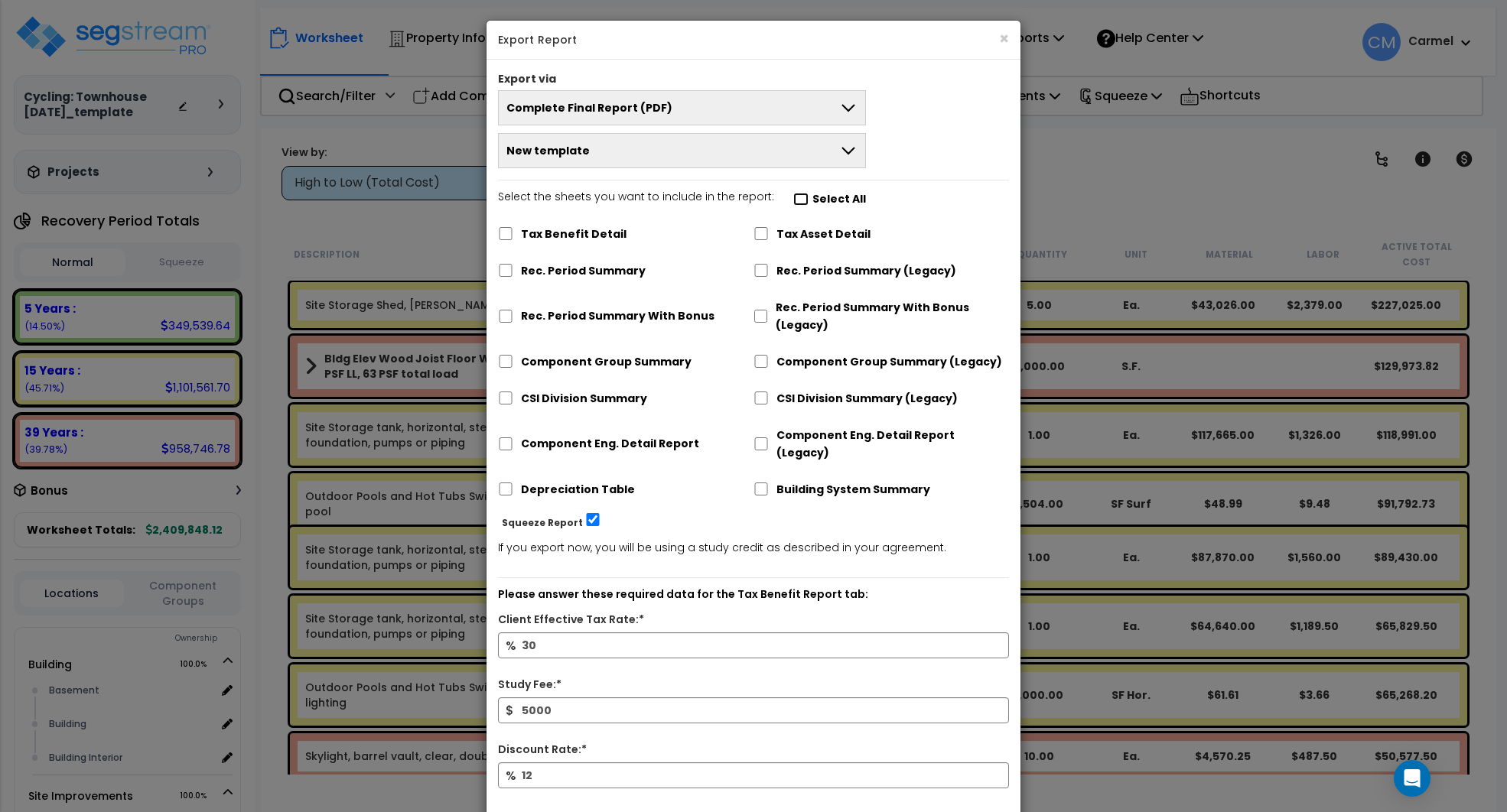
checkbox input "false"
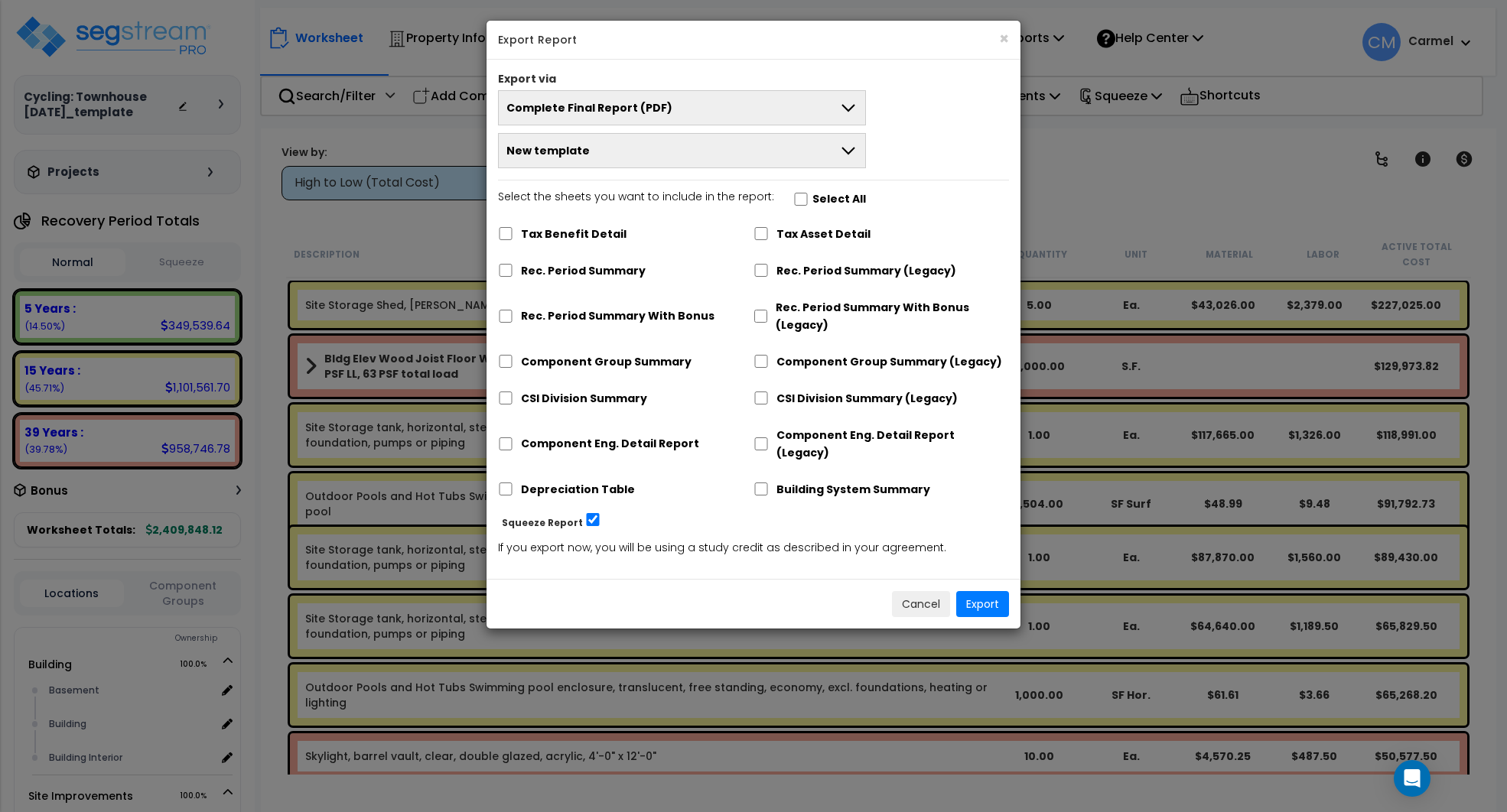
click at [813, 481] on label "Building System Summary" at bounding box center [853, 490] width 154 height 18
click at [768, 482] on input "Building System Summary" at bounding box center [760, 489] width 15 height 13
checkbox input "true"
click at [563, 481] on label "Depreciation Table" at bounding box center [578, 490] width 114 height 18
click at [513, 482] on input "Depreciation Table" at bounding box center [505, 489] width 15 height 13
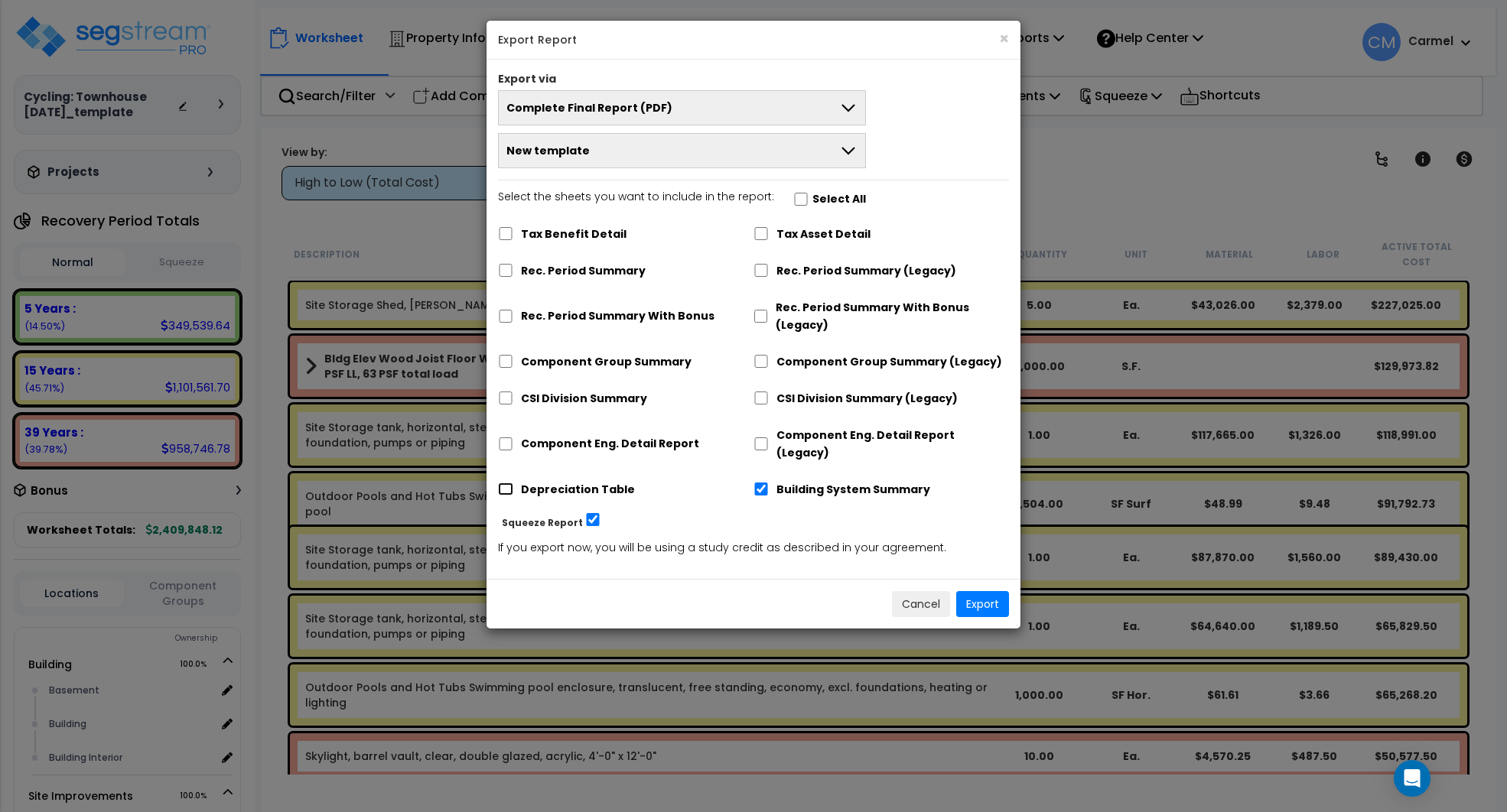
checkbox input "true"
click at [581, 279] on div "Rec. Period Summary" at bounding box center [625, 269] width 255 height 29
click at [581, 266] on label "Rec. Period Summary" at bounding box center [583, 271] width 125 height 18
click at [513, 266] on input "Rec. Period Summary" at bounding box center [505, 270] width 15 height 13
checkbox input "true"
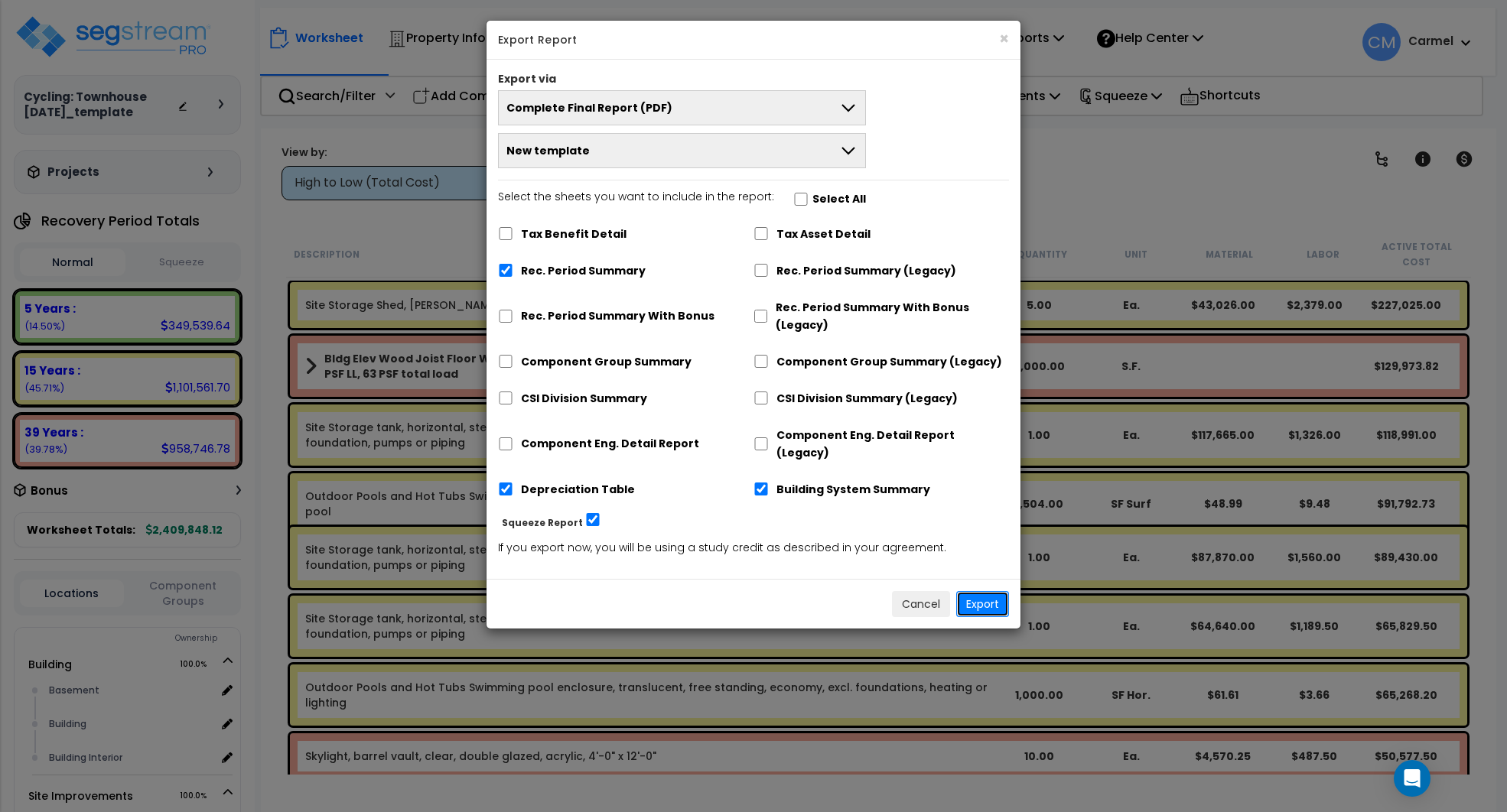
click at [992, 591] on button "Export" at bounding box center [982, 604] width 53 height 26
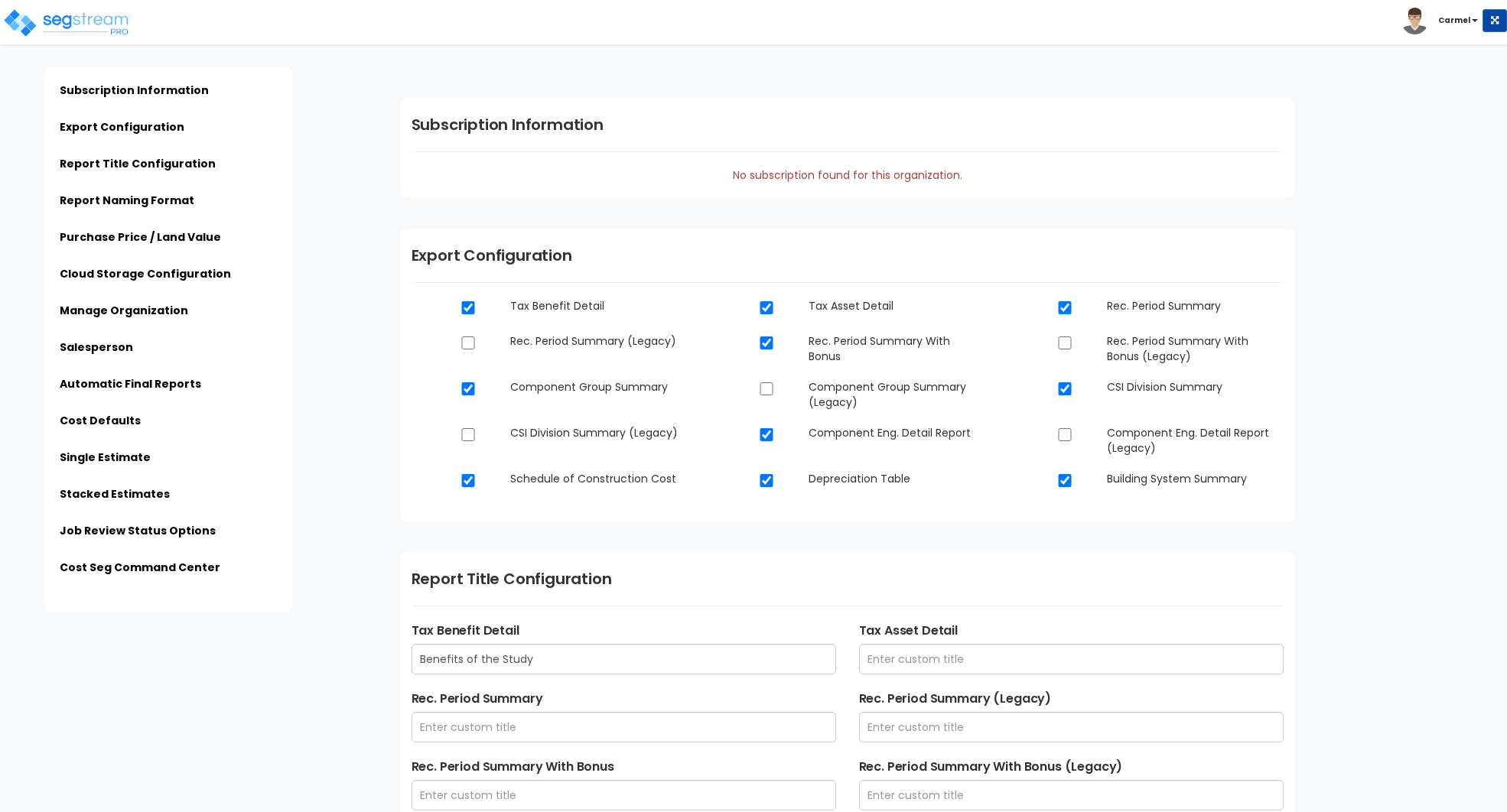
scroll to position [3634, 0]
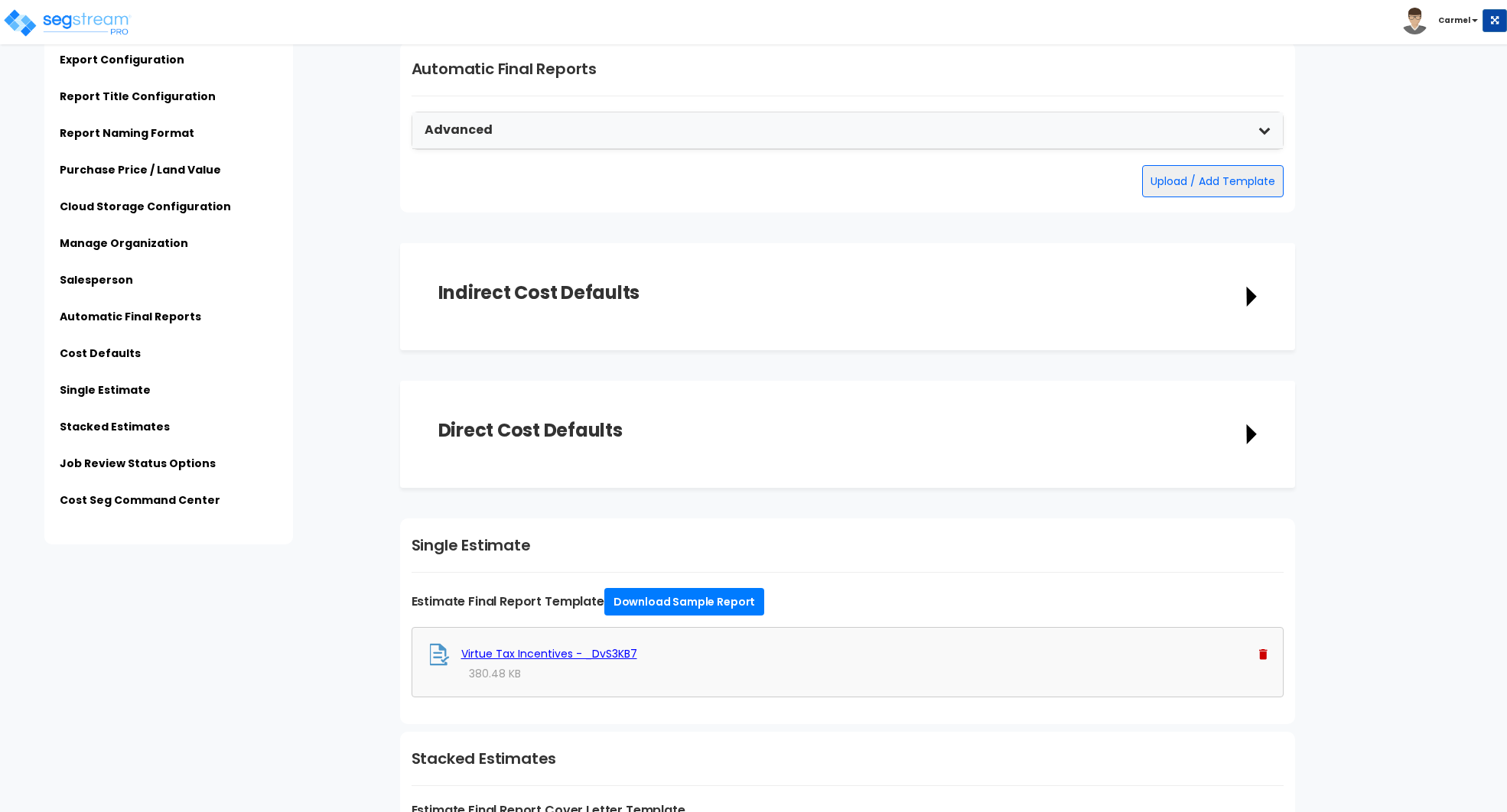
click at [1200, 175] on button "Upload / Add Template" at bounding box center [1212, 181] width 141 height 32
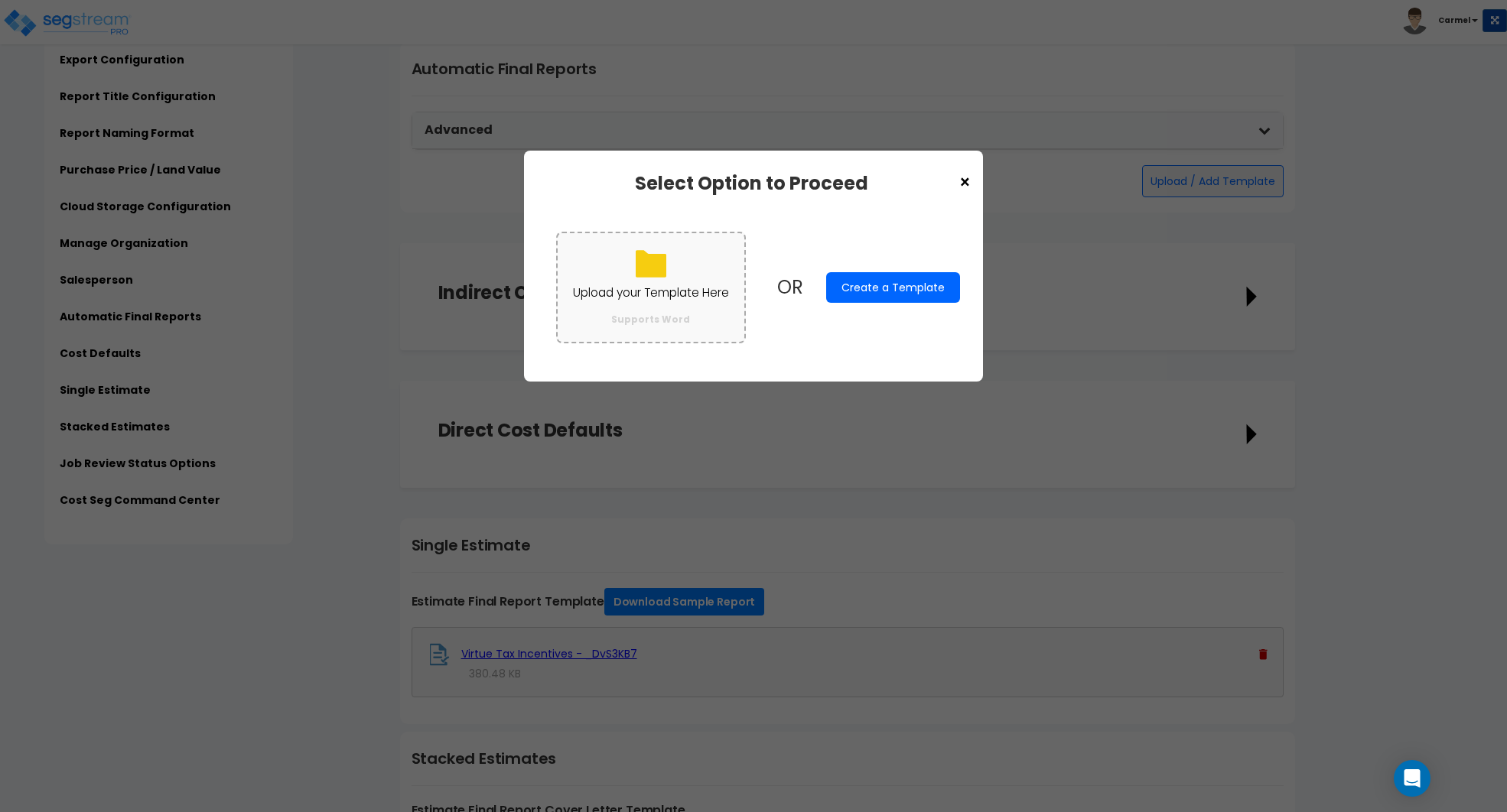
click at [701, 291] on p "Upload your Template Here" at bounding box center [651, 293] width 156 height 20
click at [0, 0] on input "Upload your Template Here Supports Word" at bounding box center [0, 0] width 0 height 0
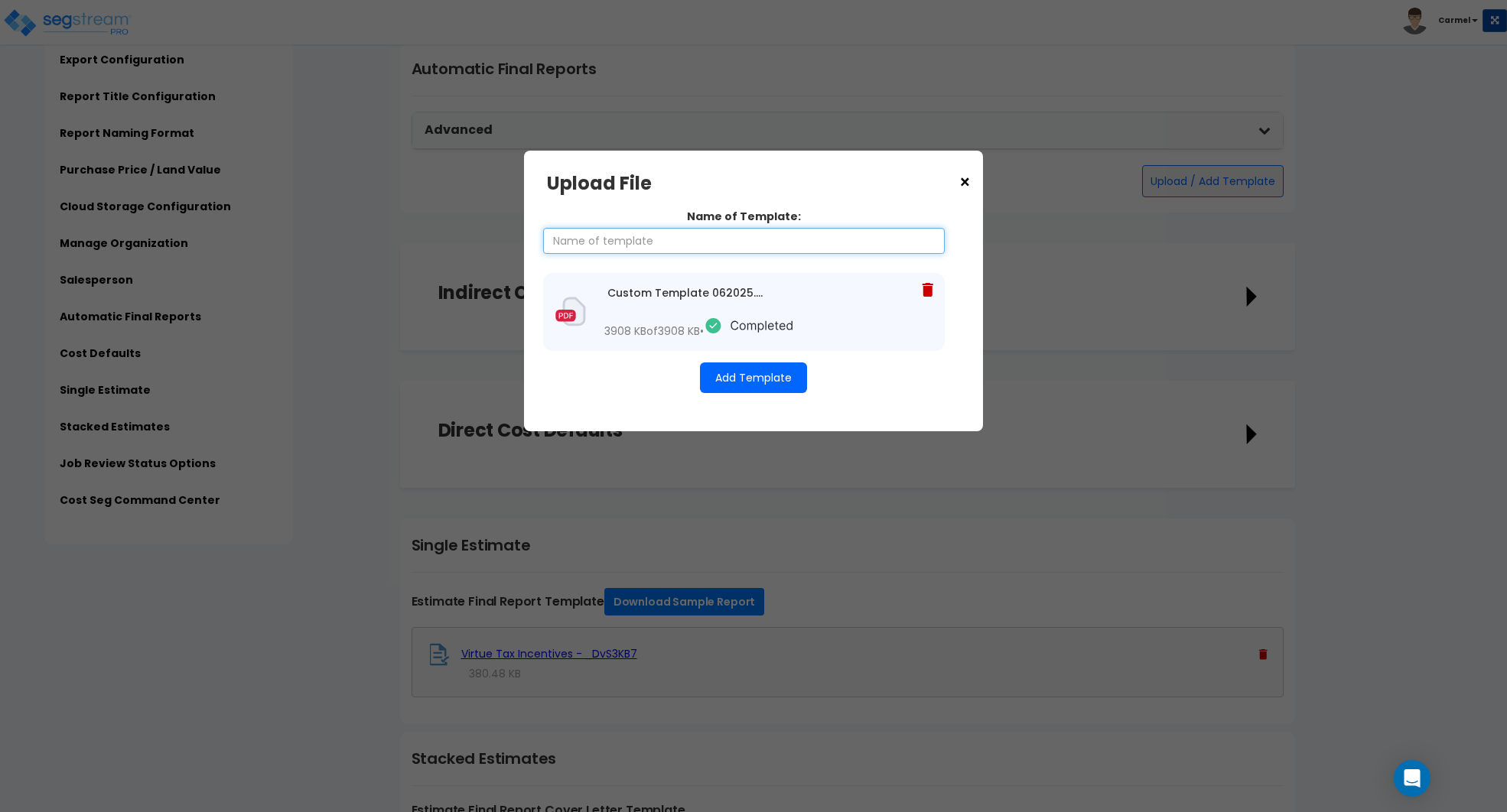
click at [715, 233] on input "Name of Template:" at bounding box center [743, 241] width 402 height 26
type input "D"
type input "Virtue Tax Template"
click at [763, 393] on button "Add Template" at bounding box center [753, 377] width 107 height 31
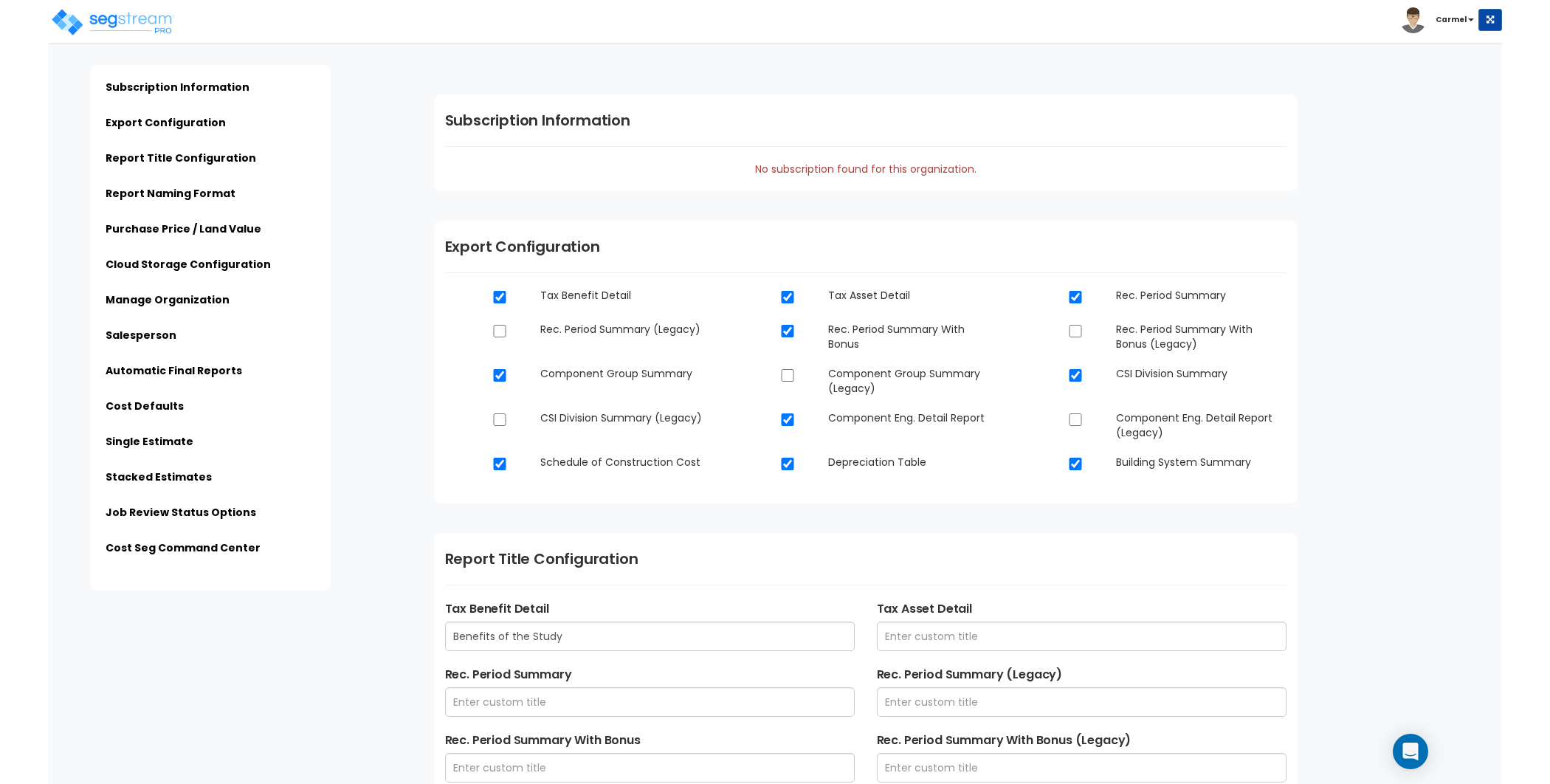
scroll to position [3509, 0]
